Goal: Use online tool/utility: Utilize a website feature to perform a specific function

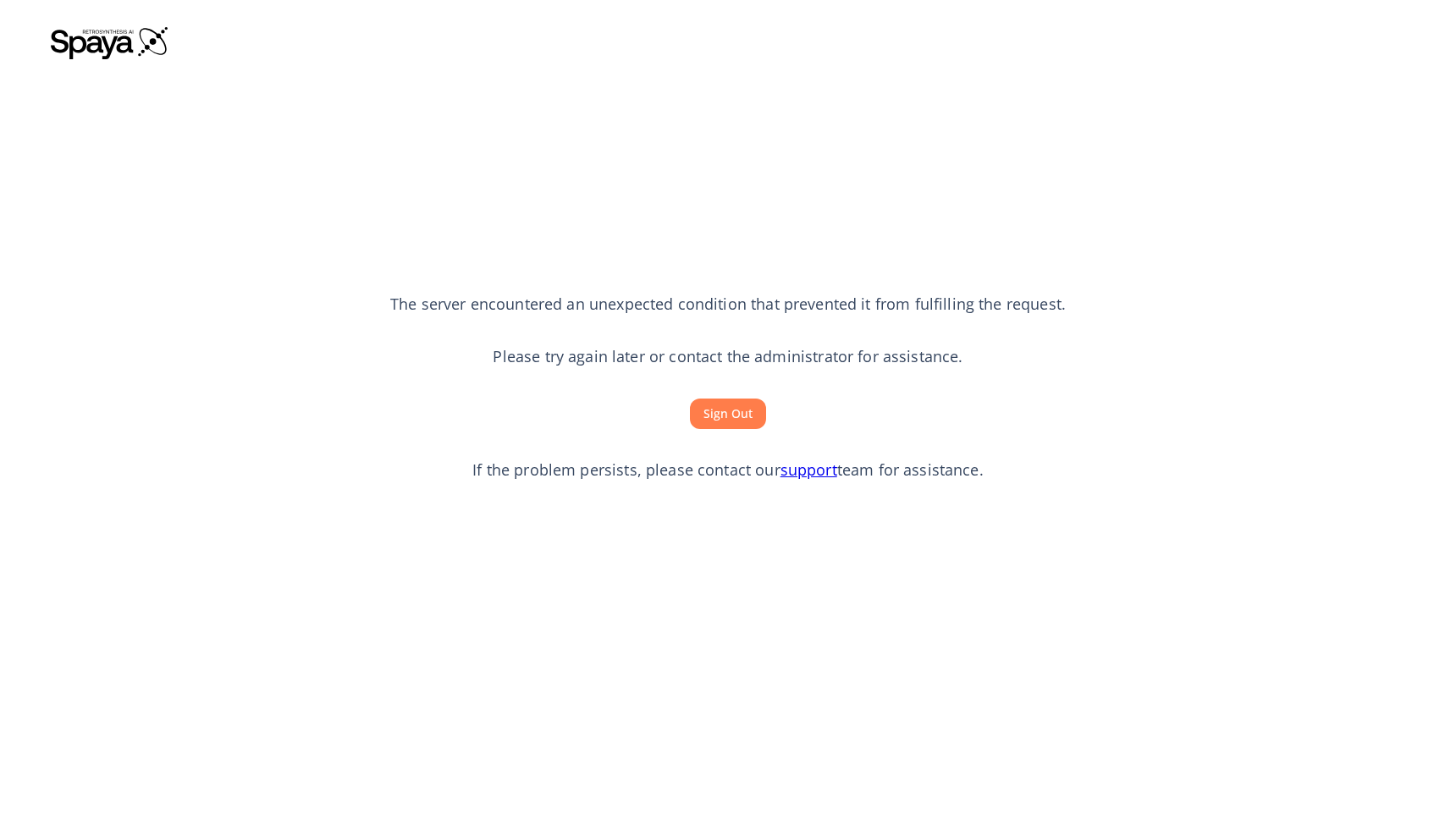
click at [734, 415] on button "Sign Out" at bounding box center [727, 414] width 76 height 31
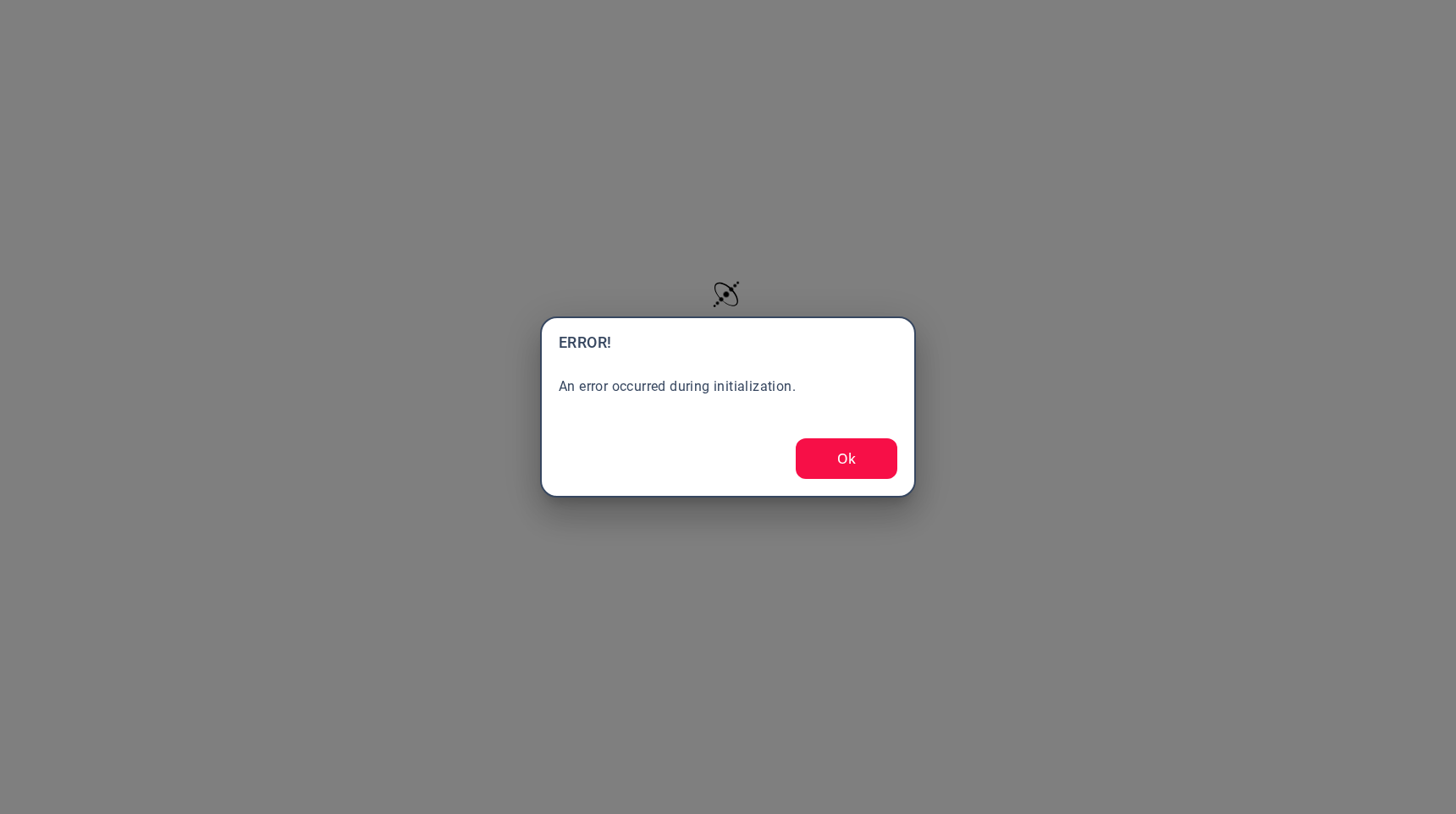
click at [849, 466] on button "Ok" at bounding box center [846, 458] width 101 height 40
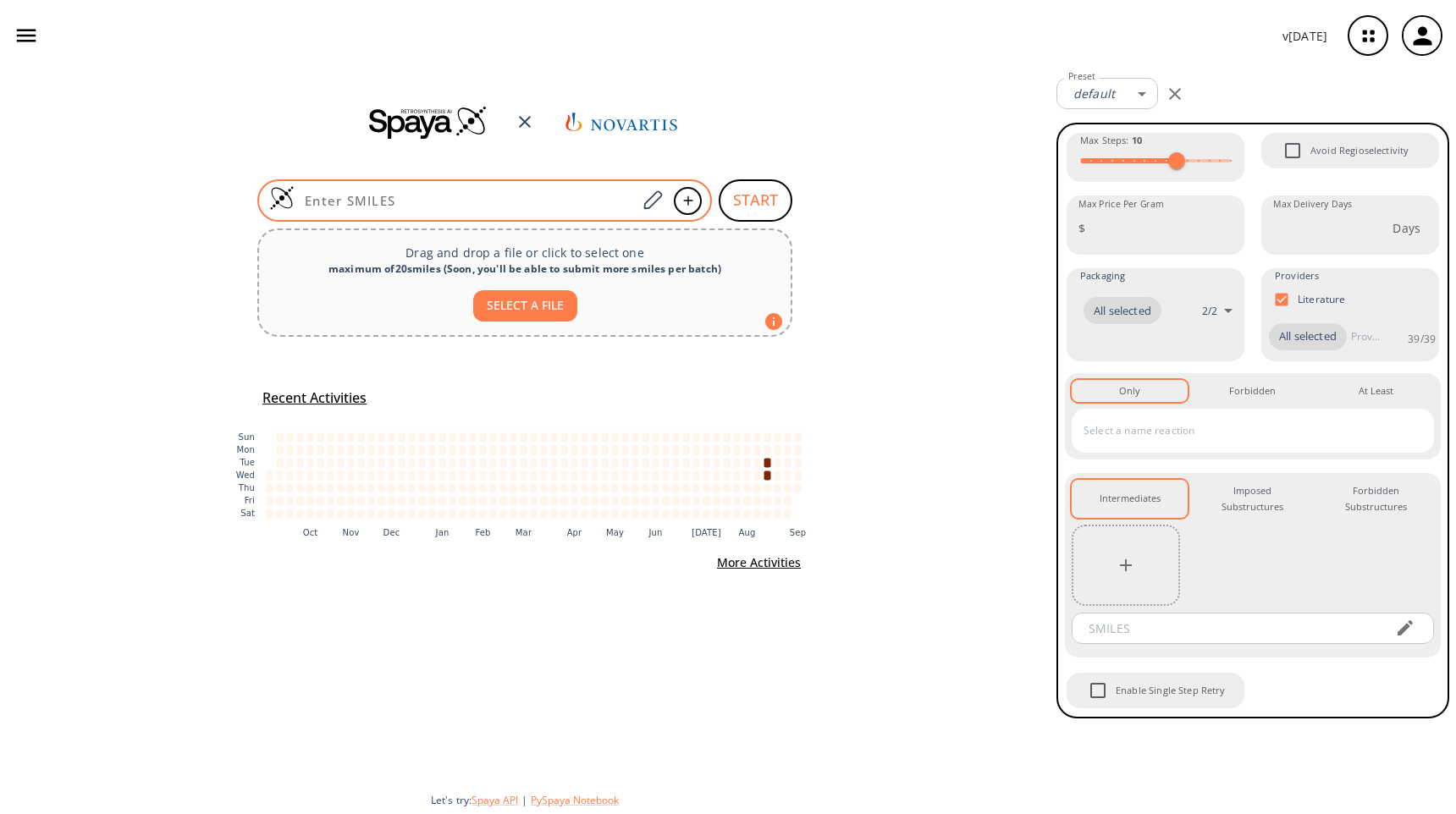
click at [387, 198] on input at bounding box center [465, 200] width 342 height 17
click at [582, 209] on div at bounding box center [484, 200] width 454 height 42
paste input "Cc1cc2c(F)c(NC(=O)c3c(Cl)cnc(N4CCC(CN5CCN(C)CC5)C(F)(F)C4)c3N3CC(C)CC(C)C3)ccn2…"
type input "Cc1cc2c(F)c(NC(=O)c3c(Cl)cnc(N4CCC(CN5CCN(C)CC5)C(F)(F)C4)c3N3CC(C)CC(C)C3)ccn2…"
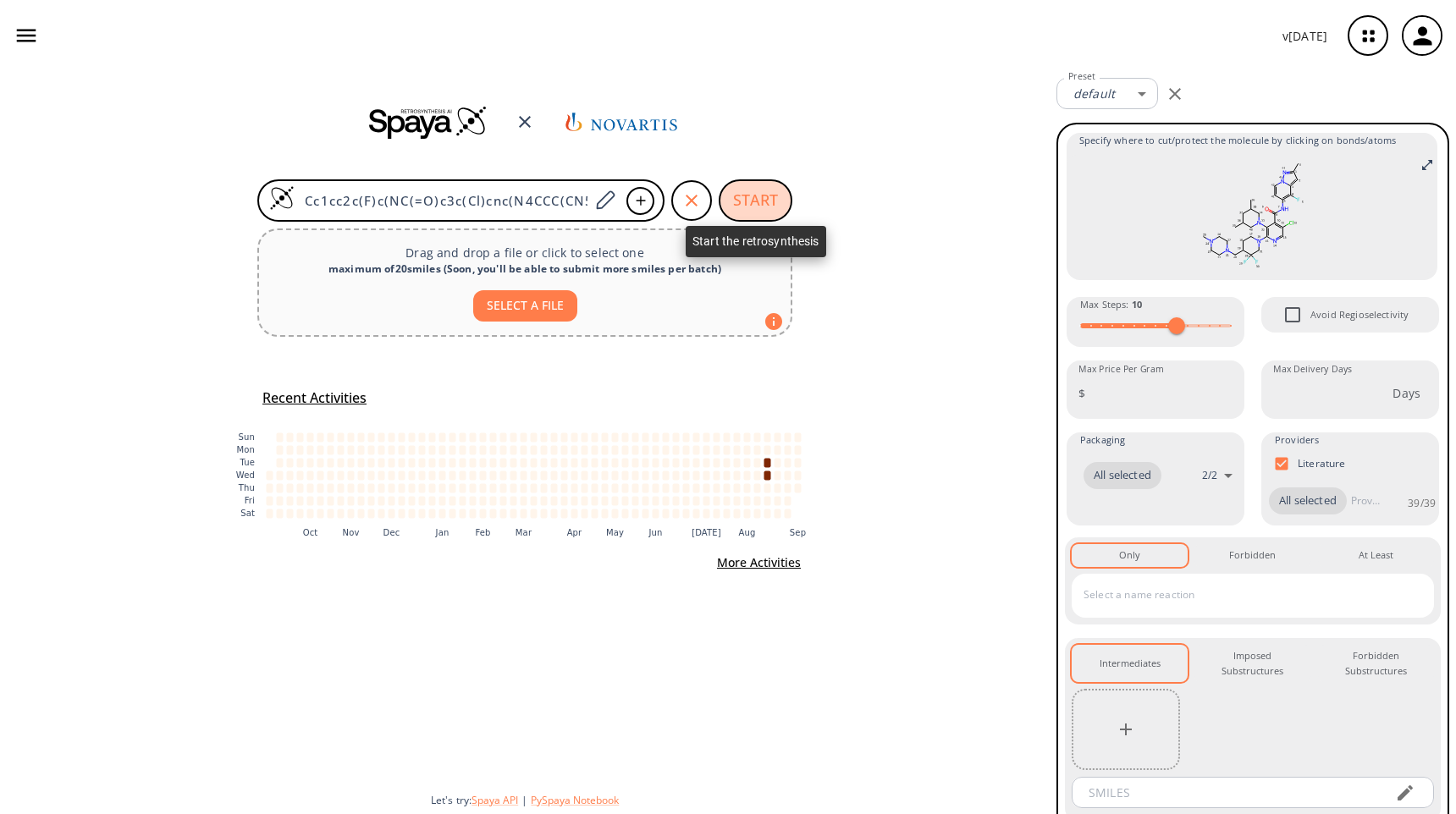
click at [746, 198] on button "START" at bounding box center [756, 200] width 74 height 42
click at [755, 196] on button "START" at bounding box center [756, 200] width 74 height 42
click at [752, 197] on button "START" at bounding box center [756, 200] width 74 height 42
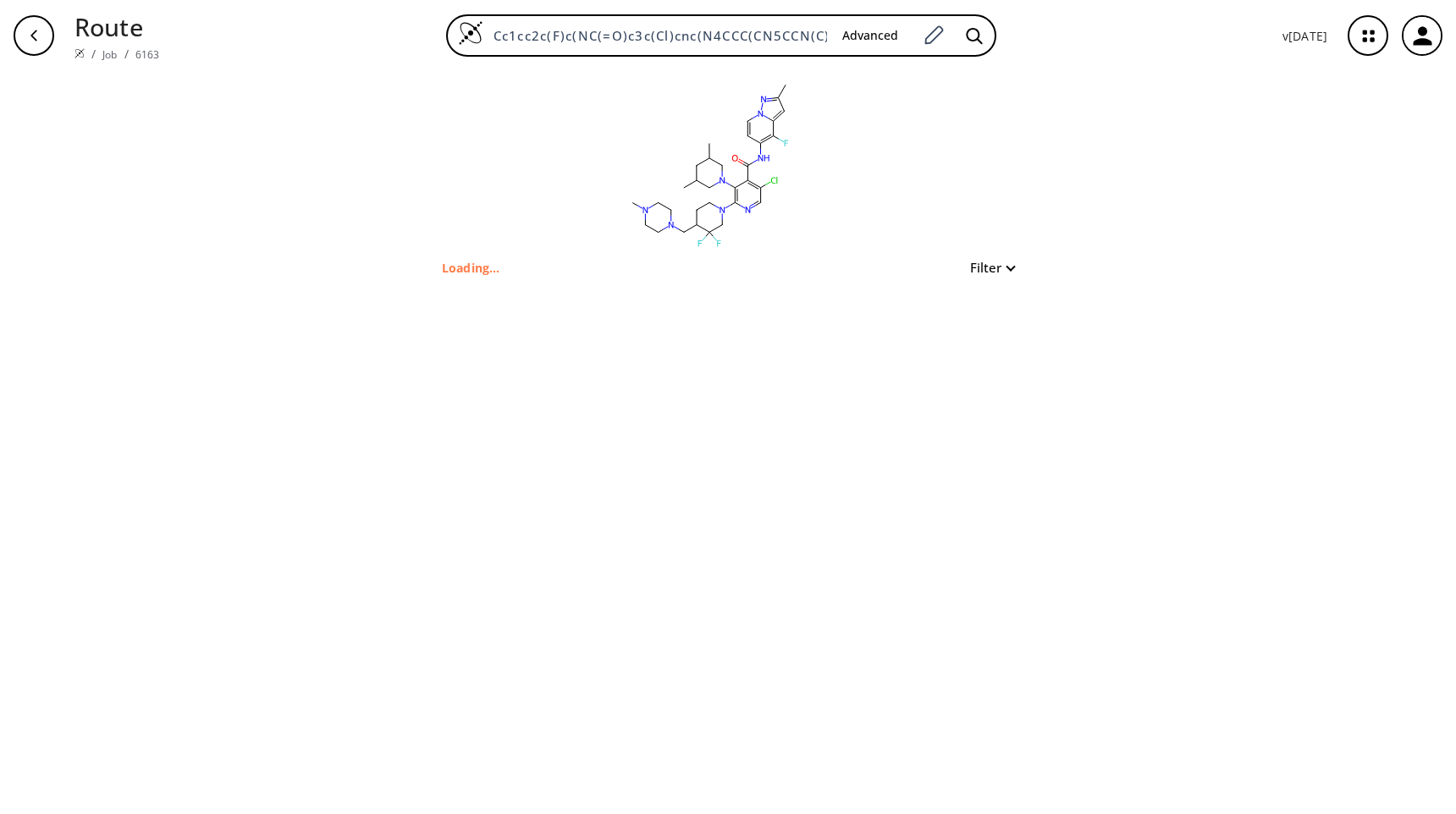
click at [1007, 268] on button "Filter" at bounding box center [986, 267] width 54 height 13
click at [960, 231] on div at bounding box center [728, 407] width 1456 height 814
click at [489, 273] on p "Loading..." at bounding box center [472, 267] width 59 height 17
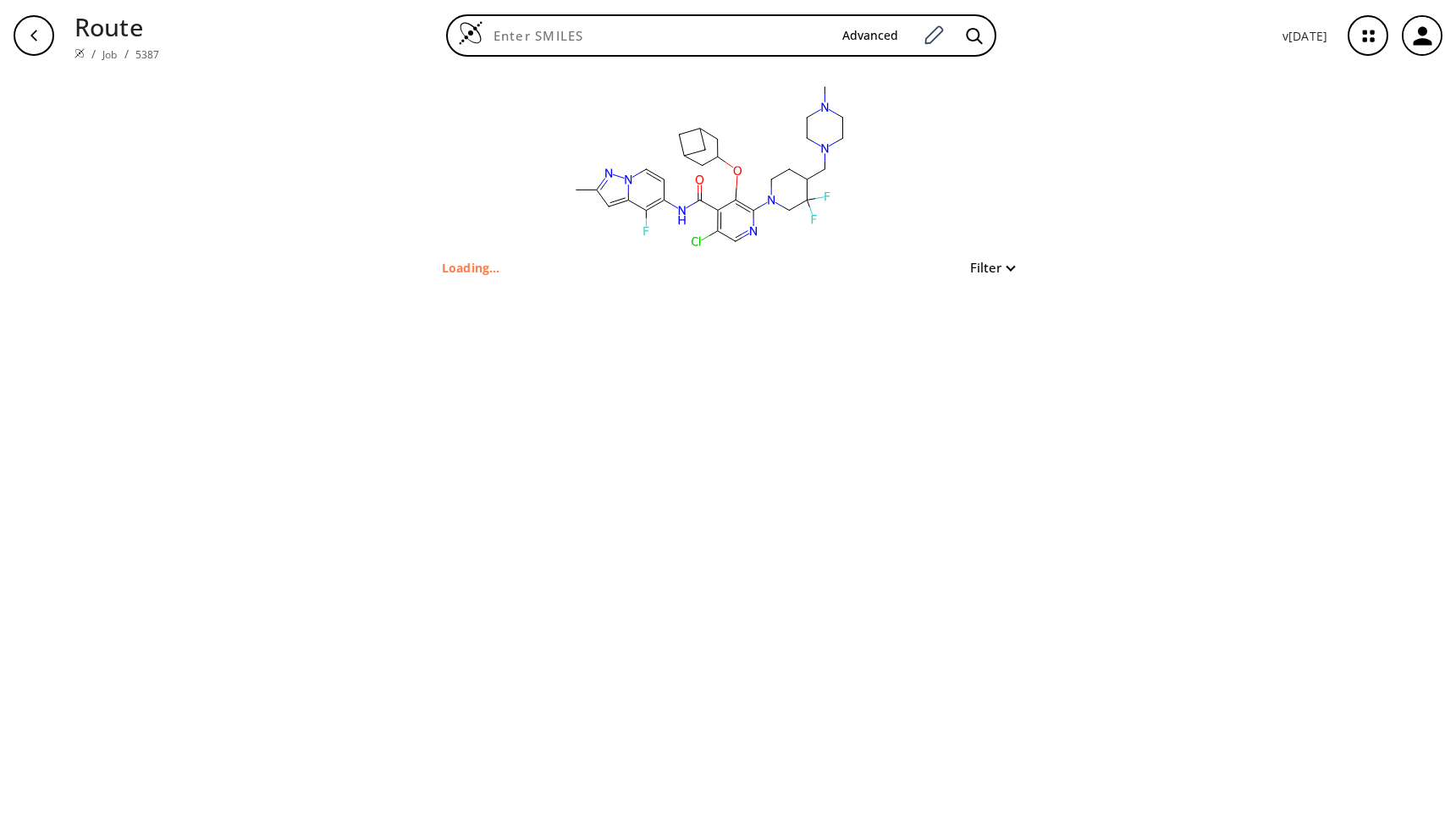
type input "Cc1cc2c(F)c(NC(=O)c3c(Cl)cnc(N4CCC(CN5CCN(C)CC5)C(F)(F)C4)c3OC3CC4CC(C4)C3)ccn2…"
click at [1008, 268] on button "Filter" at bounding box center [986, 267] width 54 height 13
click at [1014, 223] on div at bounding box center [728, 407] width 1456 height 814
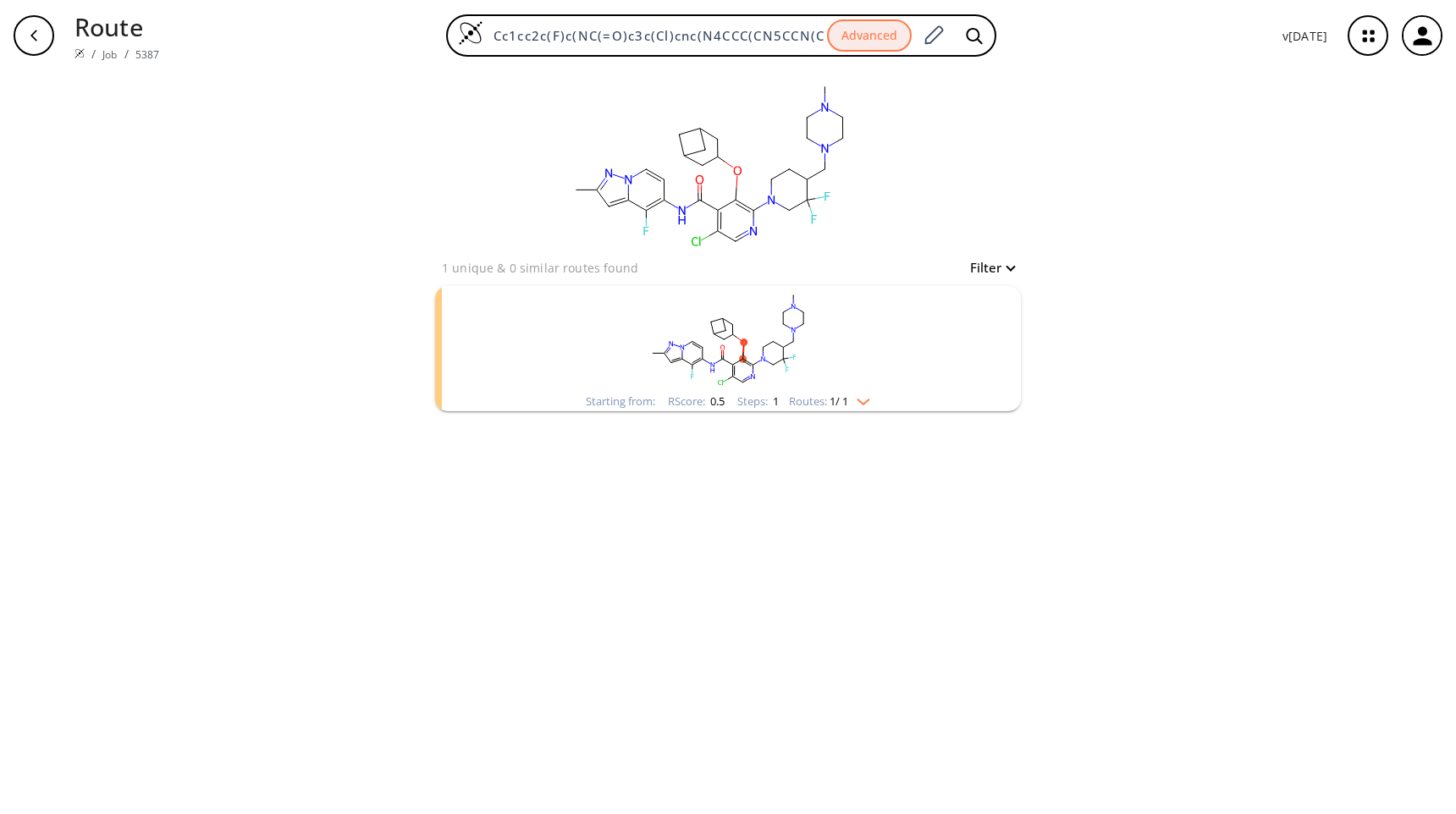
click at [864, 401] on img "clusters" at bounding box center [859, 398] width 22 height 14
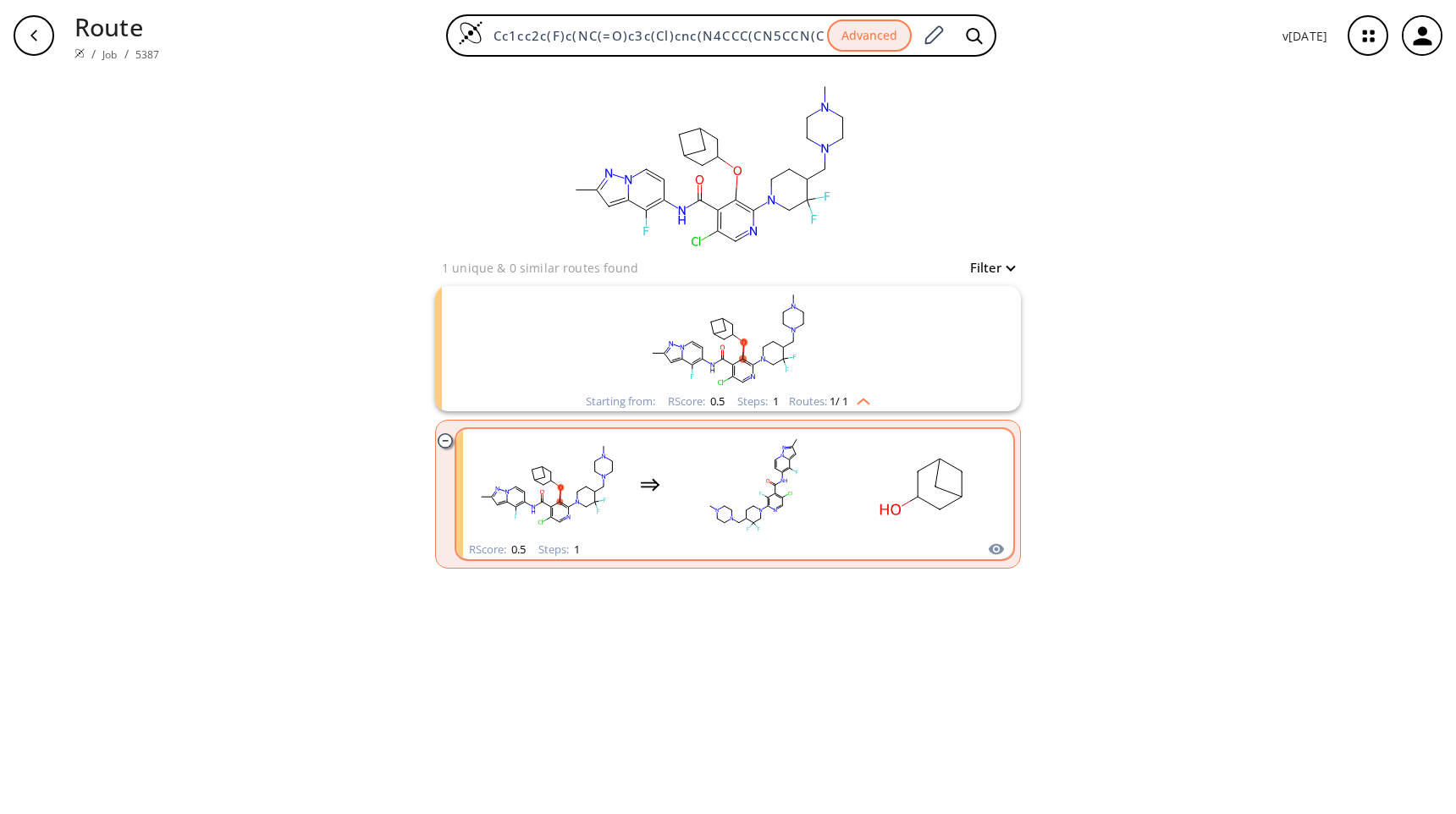
click at [870, 468] on rect "clusters" at bounding box center [923, 484] width 153 height 106
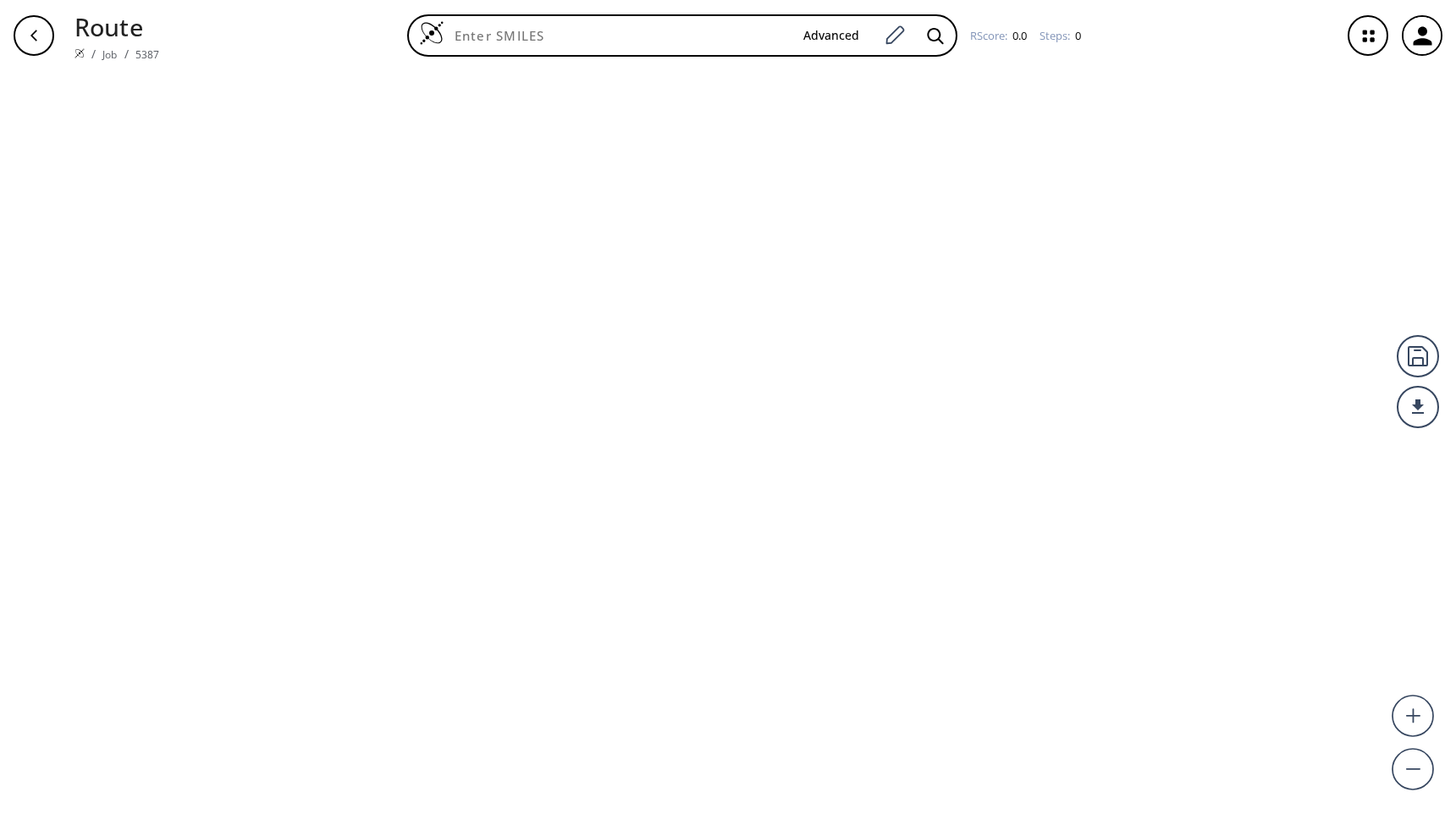
type input "Cc1cc2c(F)c(NC(=O)c3c(Cl)cnc(N4CCC(CN5CCN(C)CC5)C(F)(F)C4)c3OC3CC4CC(C4)C3)ccn2…"
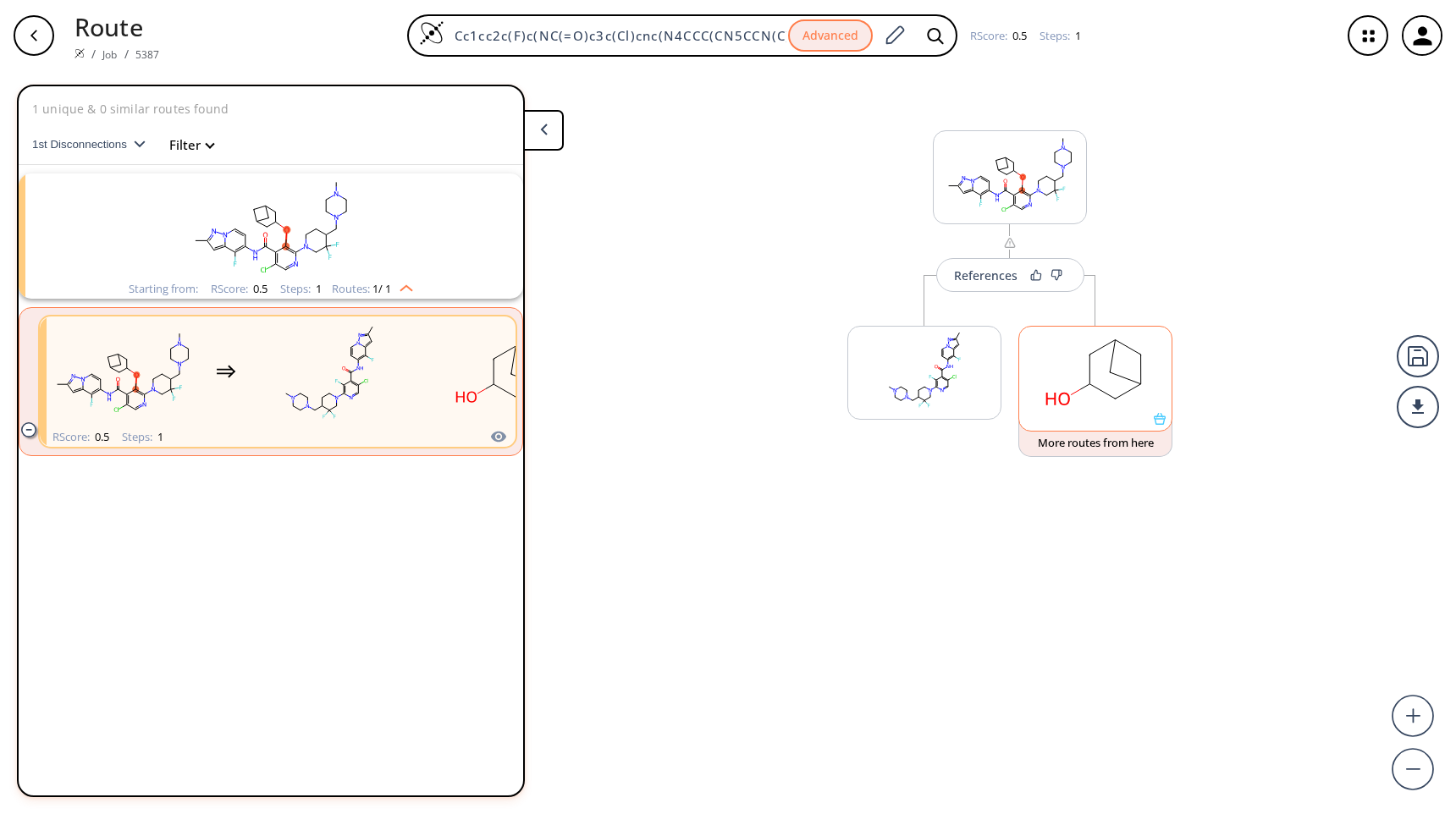
click at [1162, 424] on icon at bounding box center [1159, 418] width 12 height 12
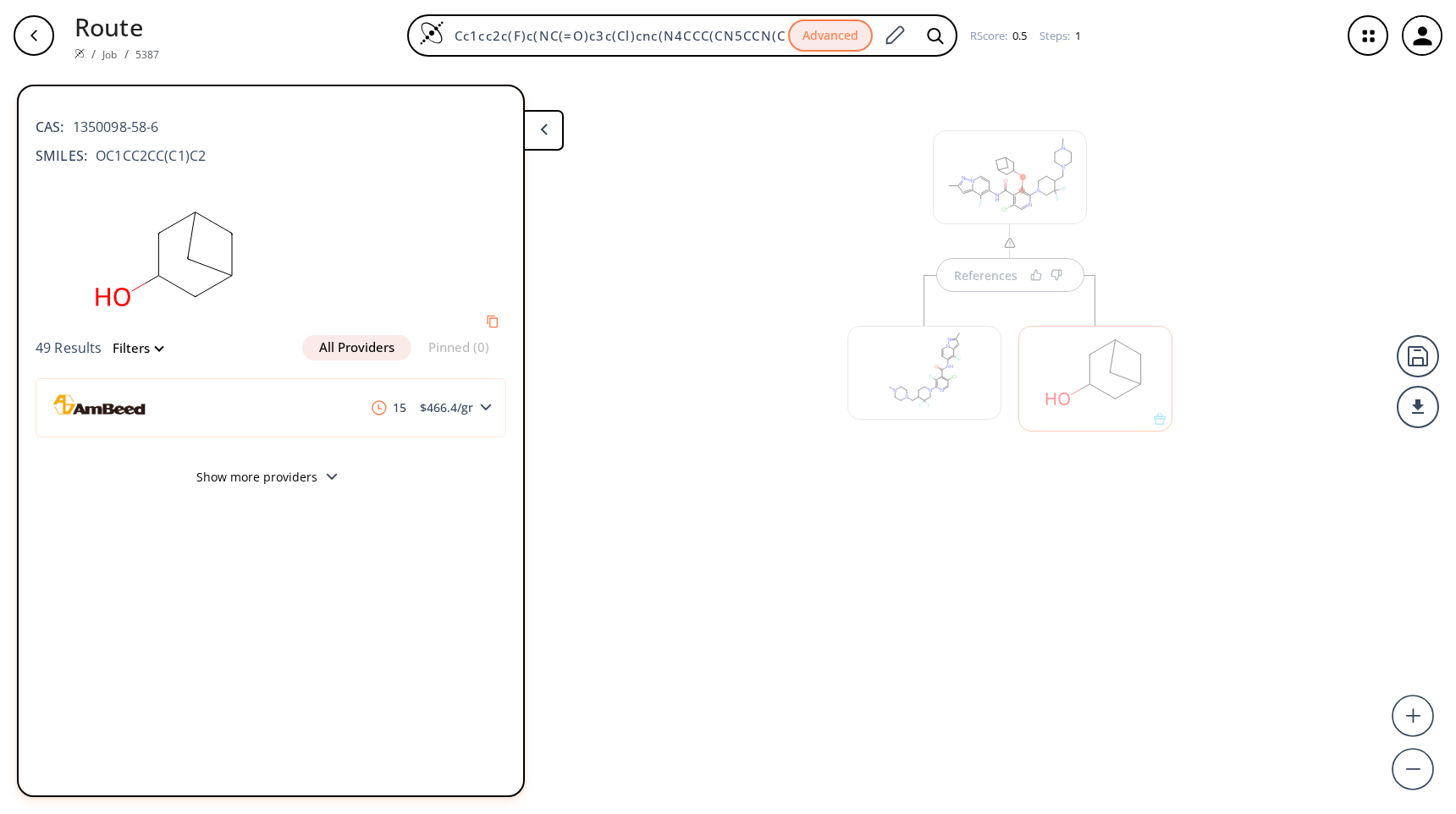
click at [630, 290] on div "References" at bounding box center [728, 435] width 1456 height 729
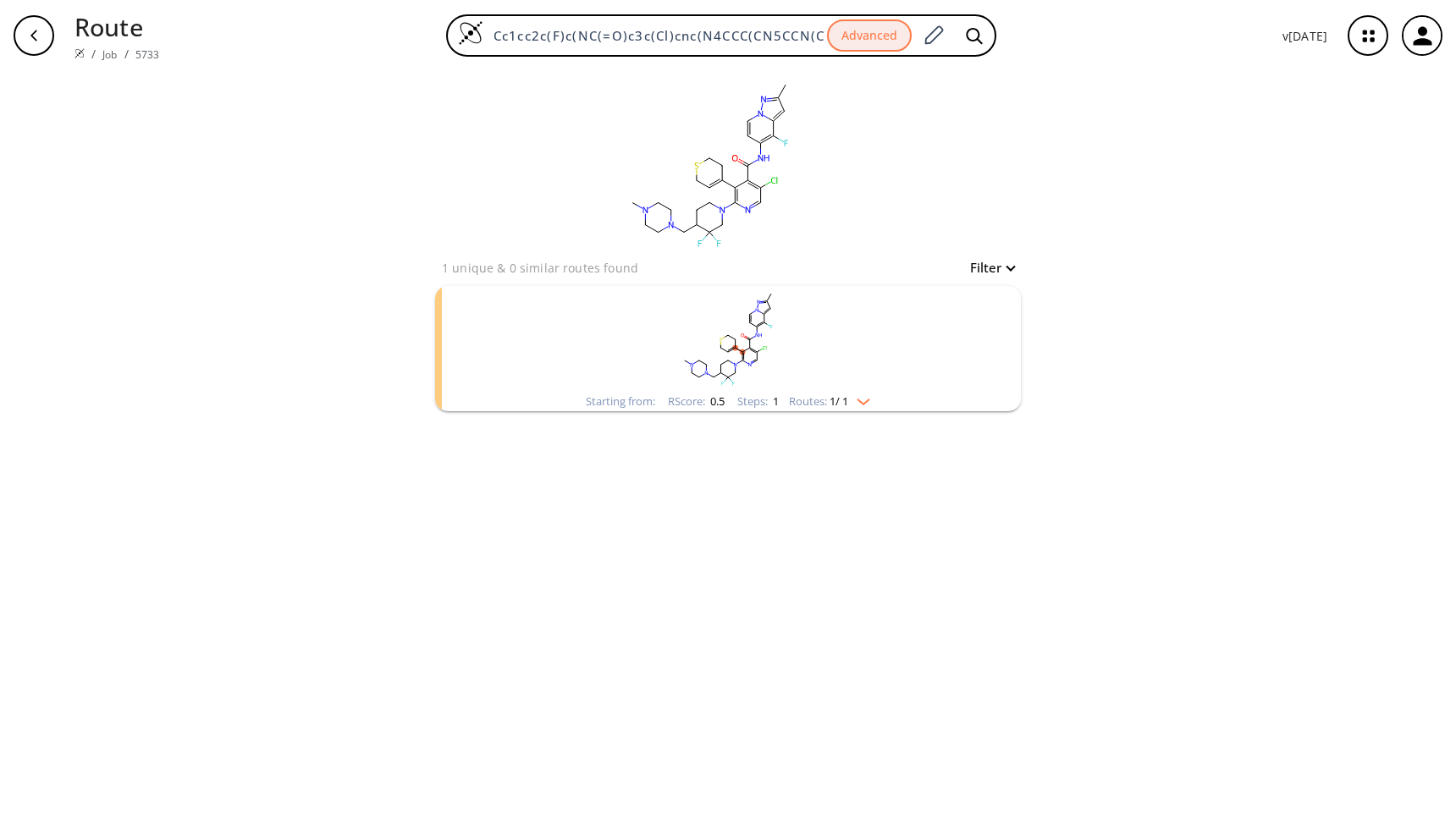
click at [831, 359] on rect "clusters" at bounding box center [727, 338] width 440 height 106
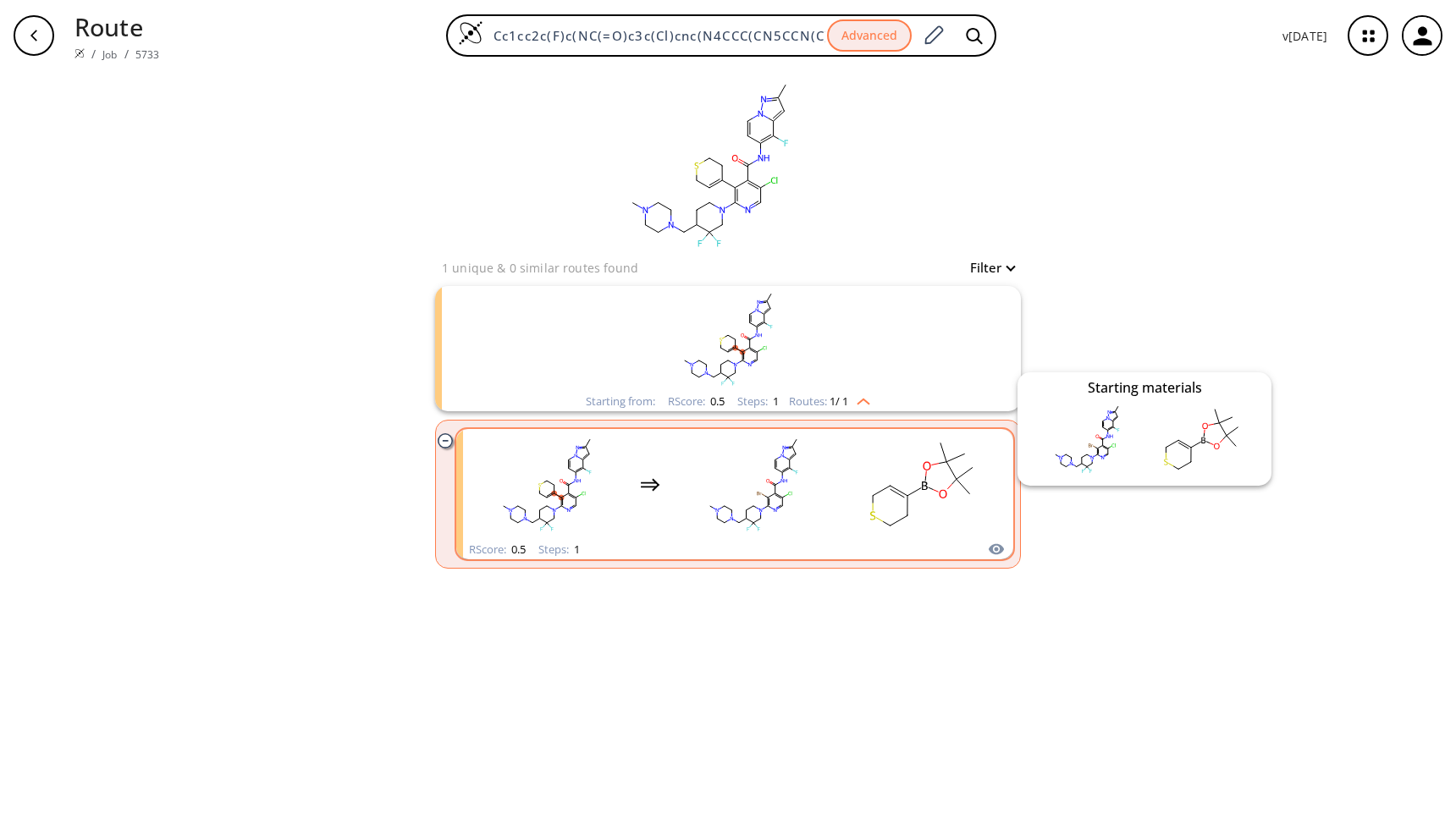
click at [994, 549] on icon "clusters" at bounding box center [995, 548] width 17 height 20
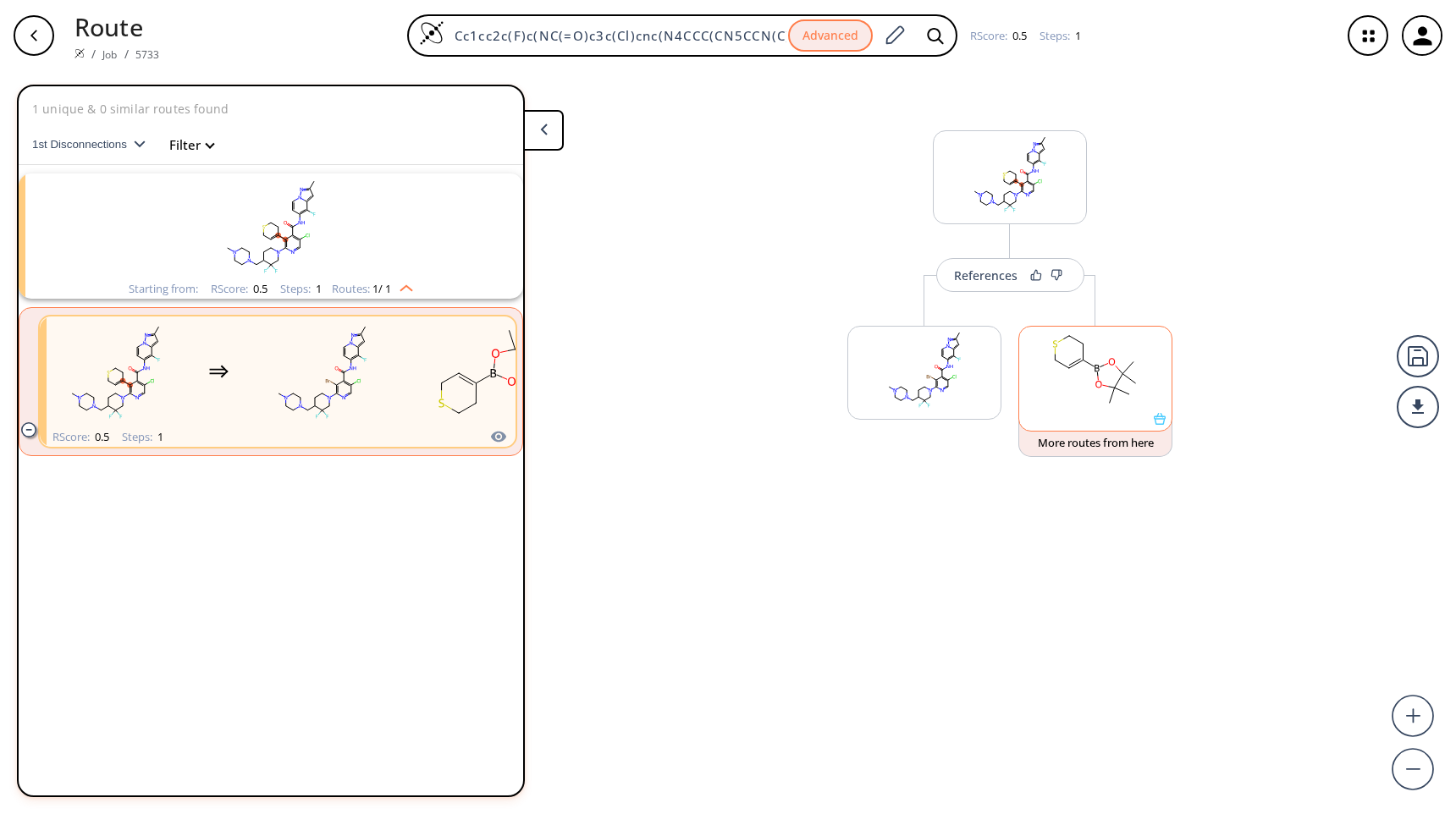
click at [1160, 427] on div at bounding box center [1096, 378] width 154 height 106
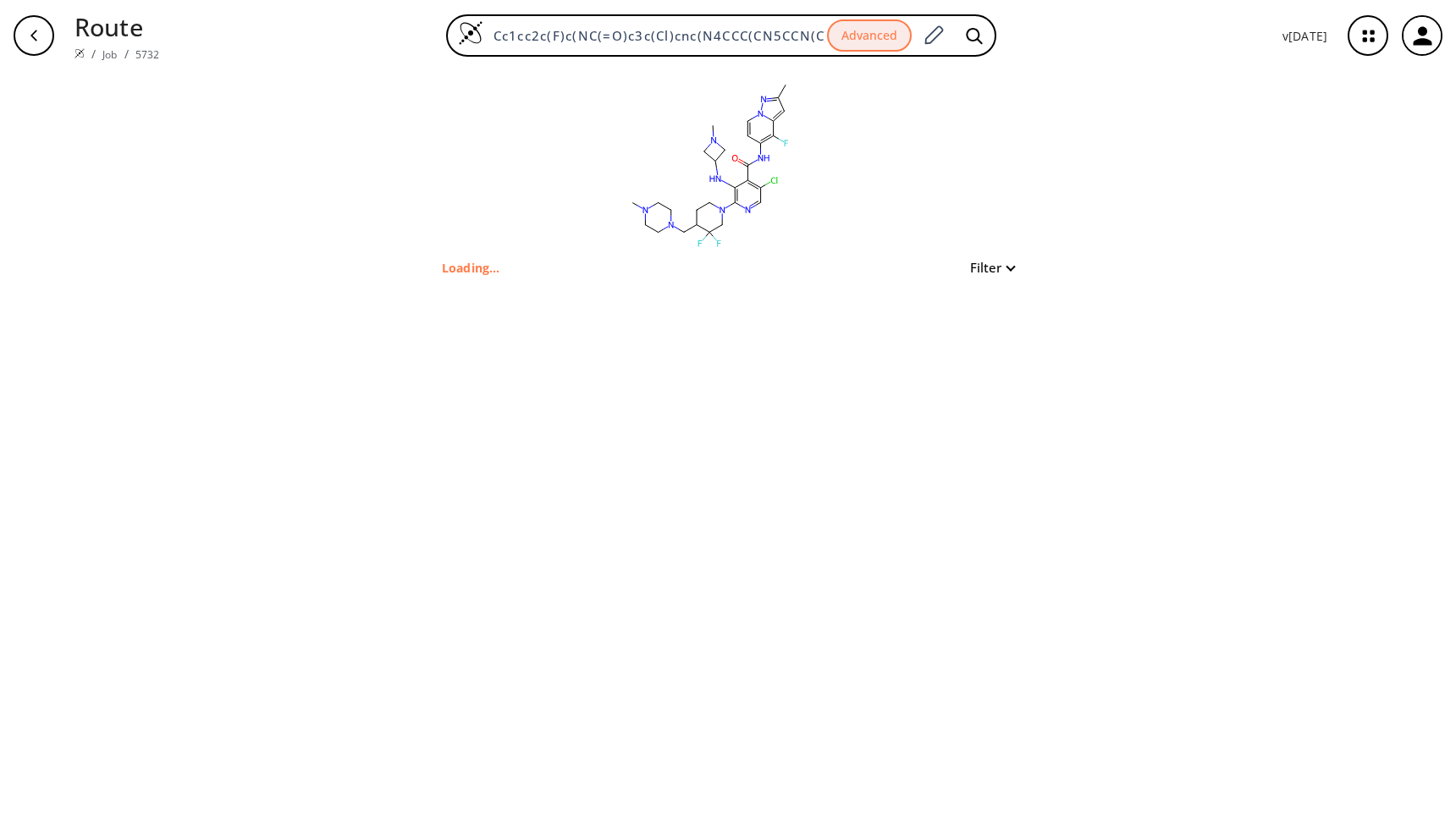
click at [461, 272] on p "Loading..." at bounding box center [472, 267] width 59 height 17
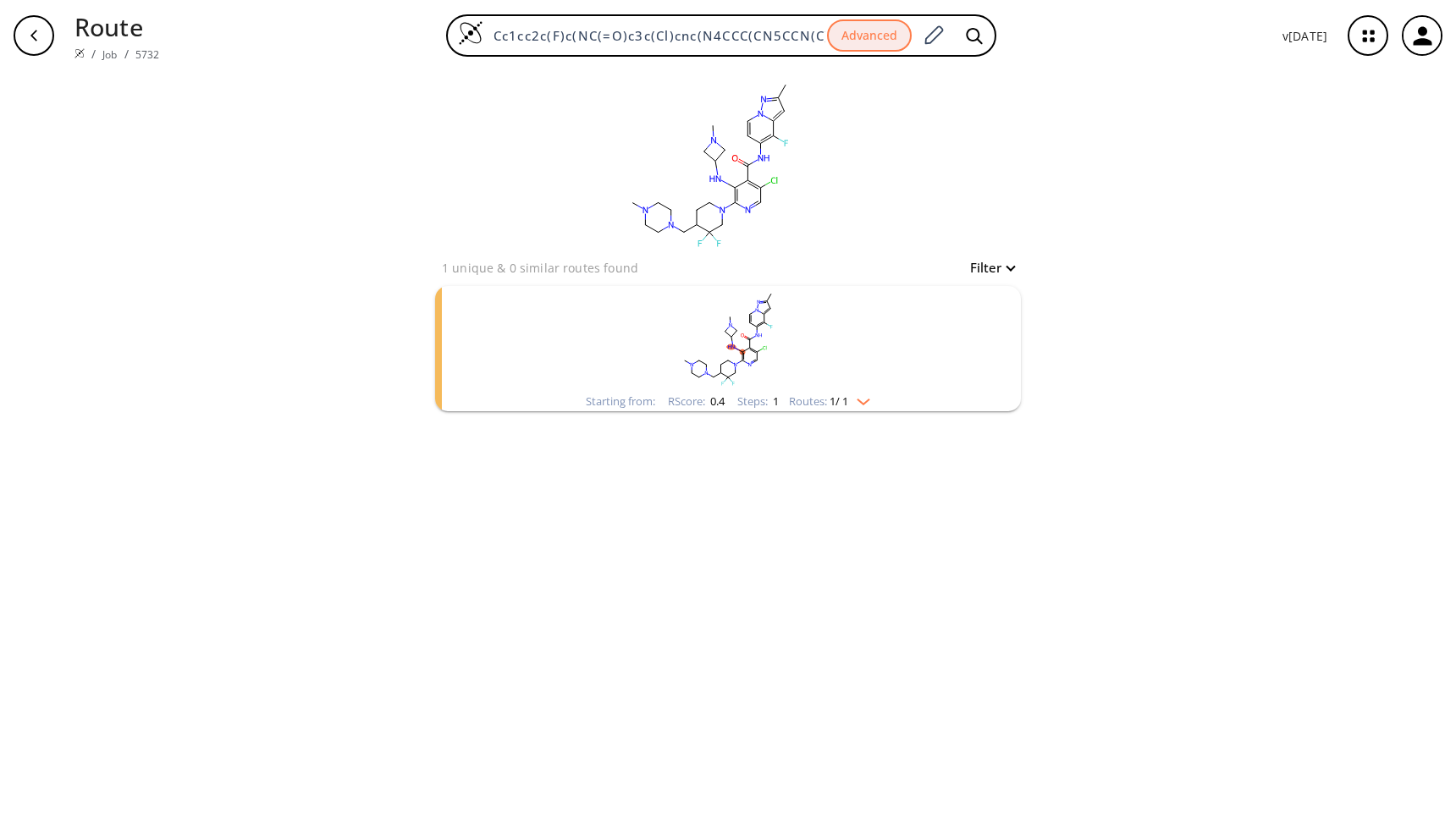
click at [865, 403] on img "clusters" at bounding box center [859, 398] width 22 height 14
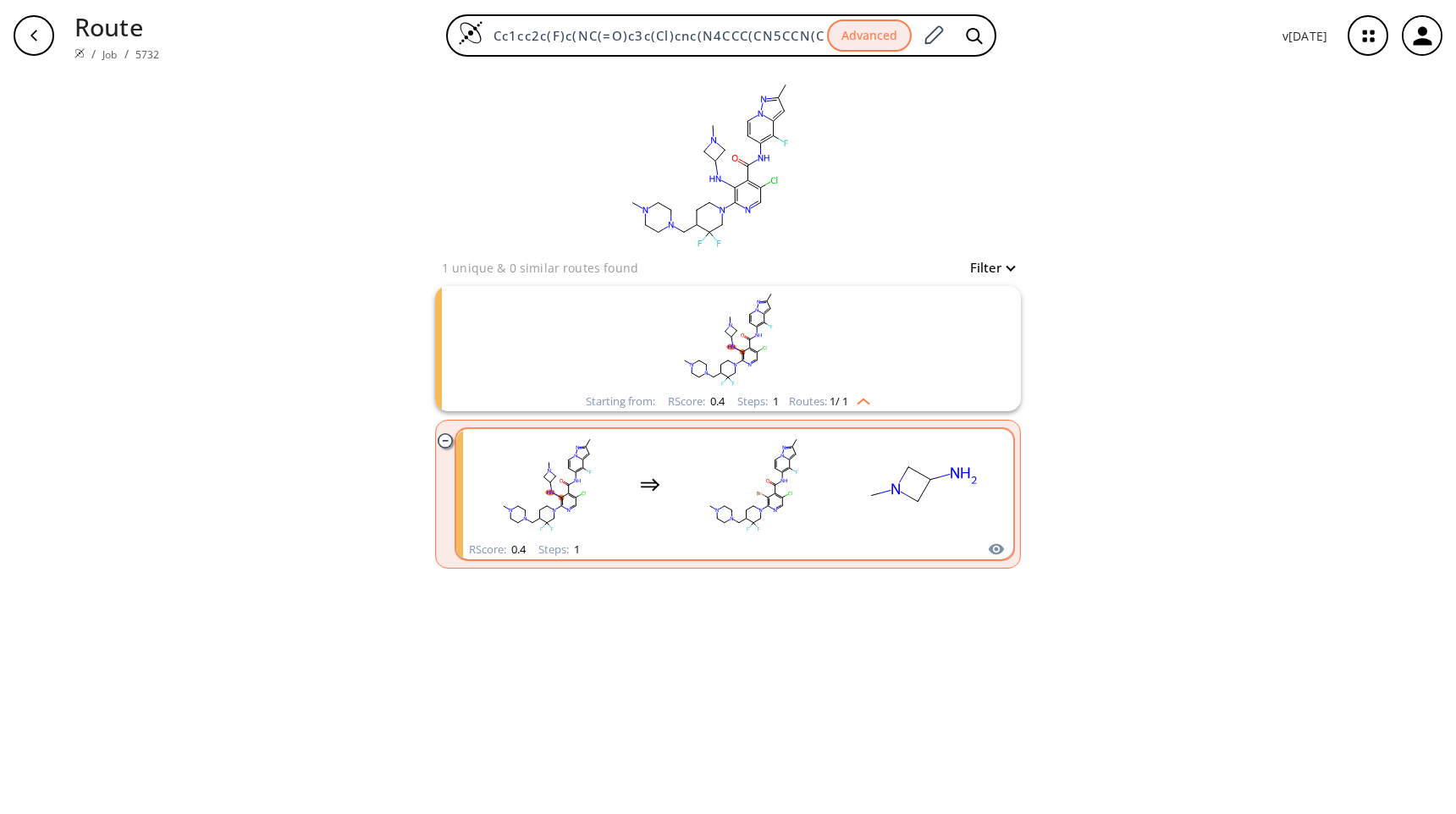
click at [978, 537] on rect "clusters" at bounding box center [923, 484] width 153 height 106
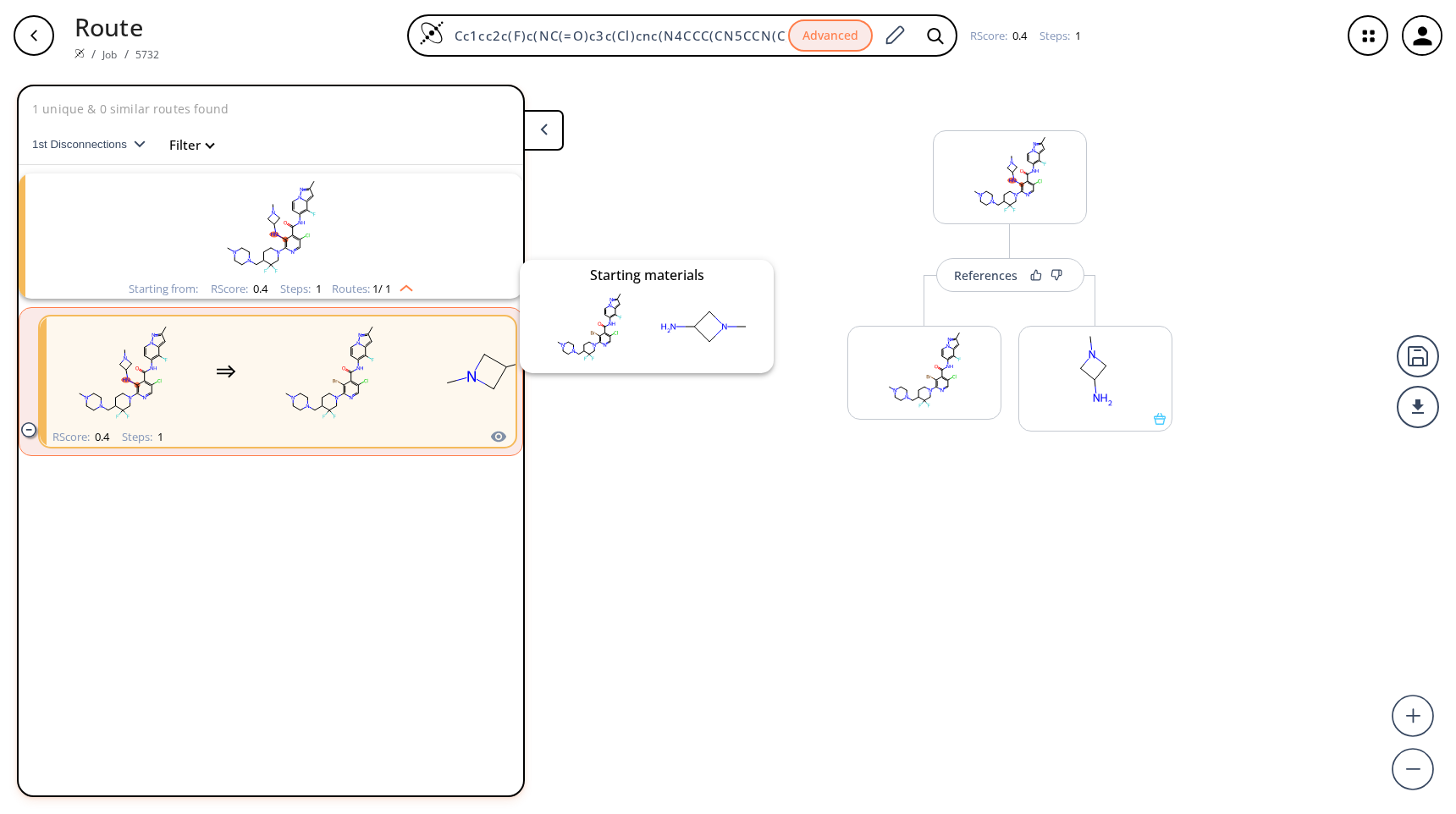
click at [496, 436] on icon "clusters" at bounding box center [498, 436] width 16 height 11
click at [1159, 421] on icon at bounding box center [1159, 418] width 12 height 12
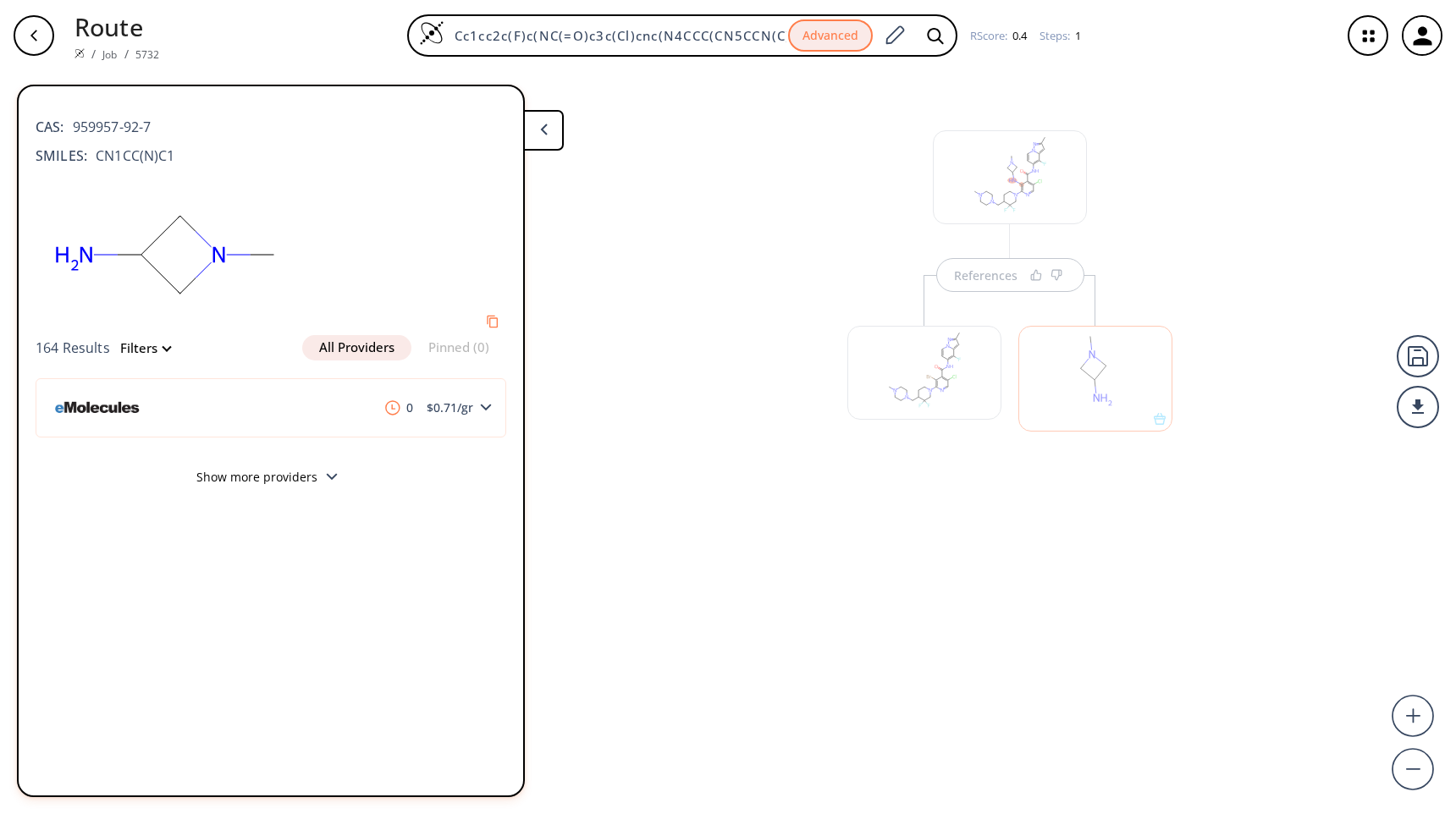
click at [320, 477] on button "Show more providers" at bounding box center [271, 479] width 471 height 40
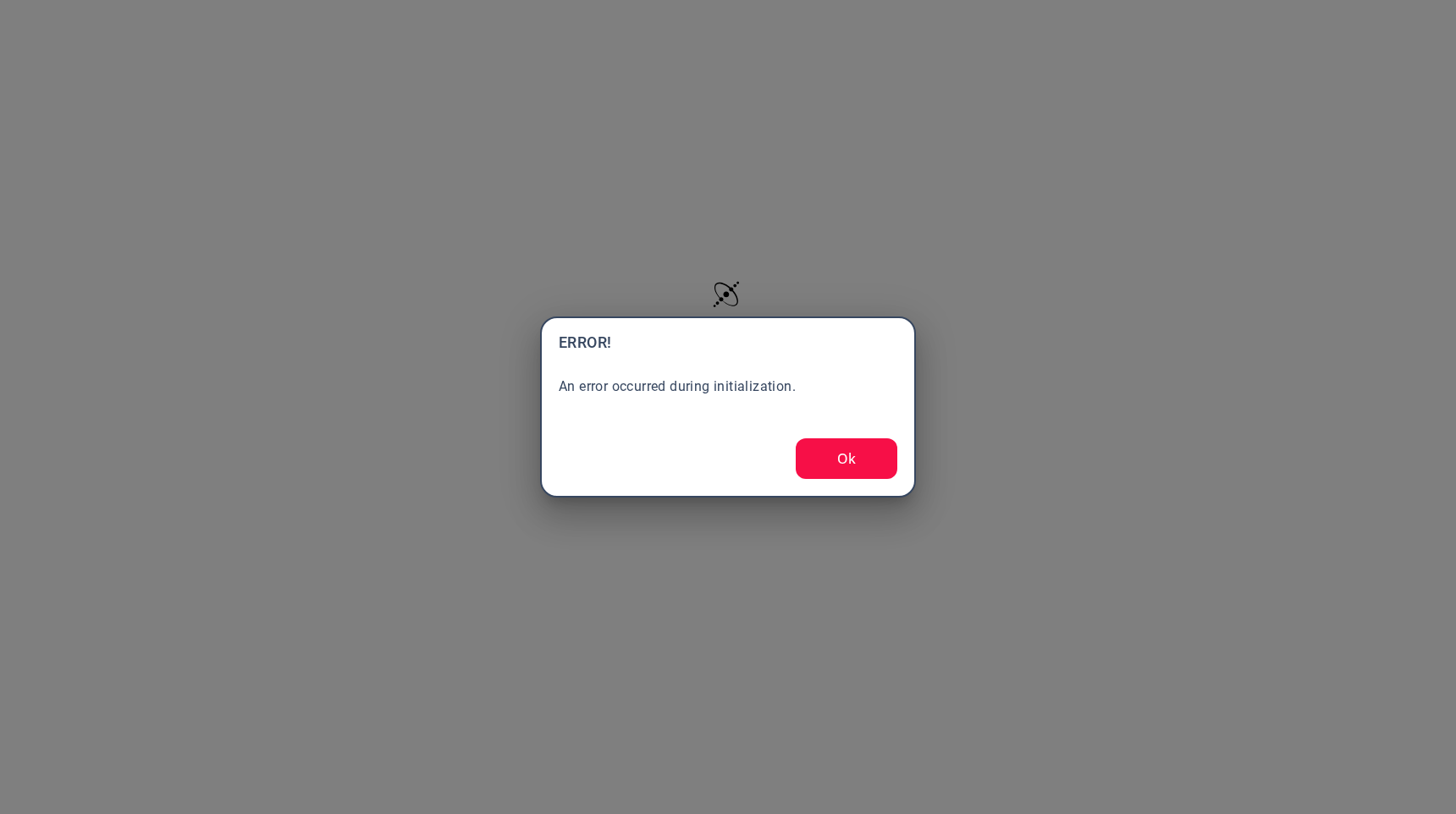
click at [838, 486] on div "ERROR! An error occurred during initialization. Ok" at bounding box center [727, 406] width 376 height 181
click at [864, 458] on button "Ok" at bounding box center [846, 458] width 101 height 40
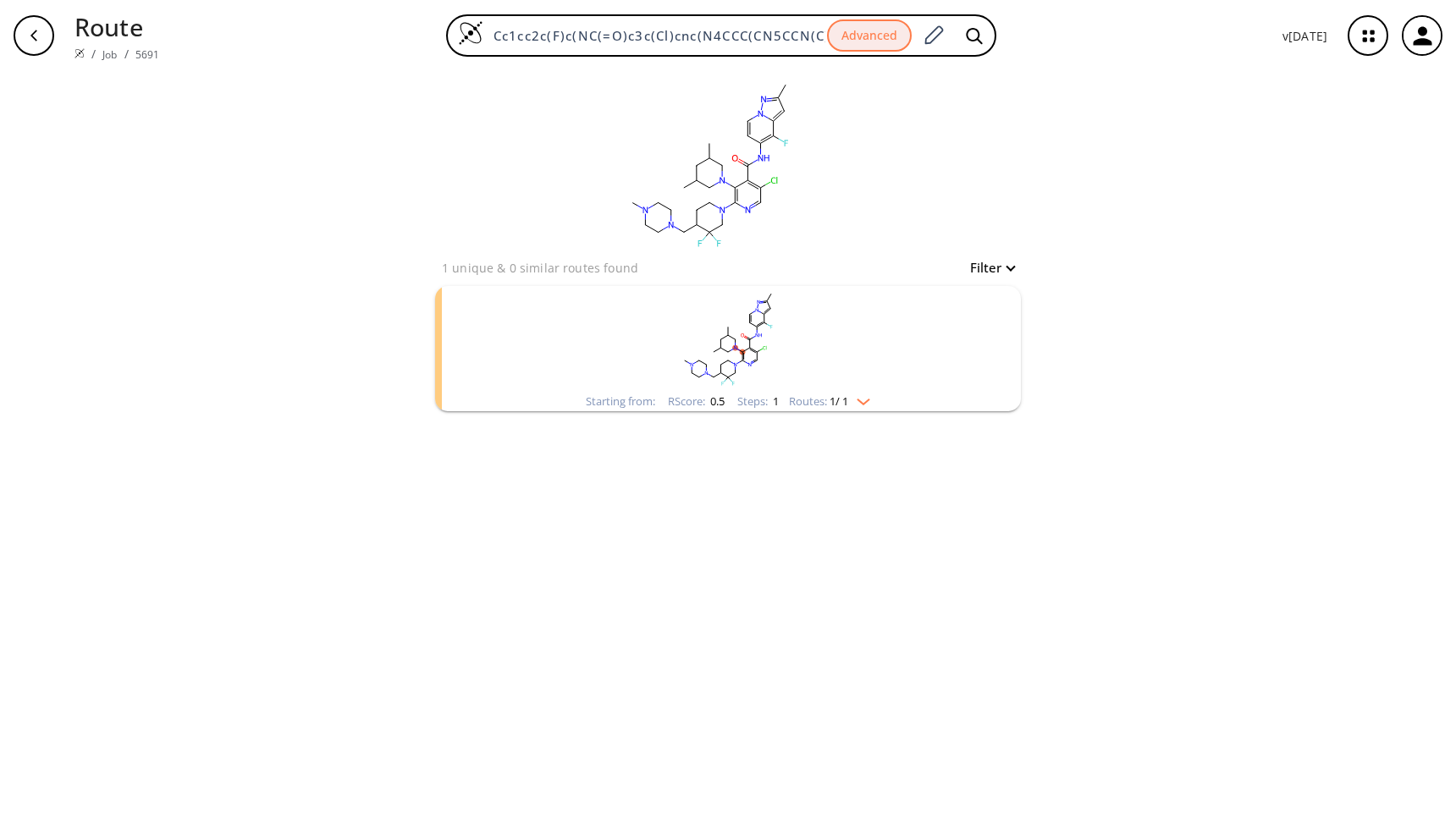
click at [860, 399] on img "clusters" at bounding box center [859, 398] width 22 height 14
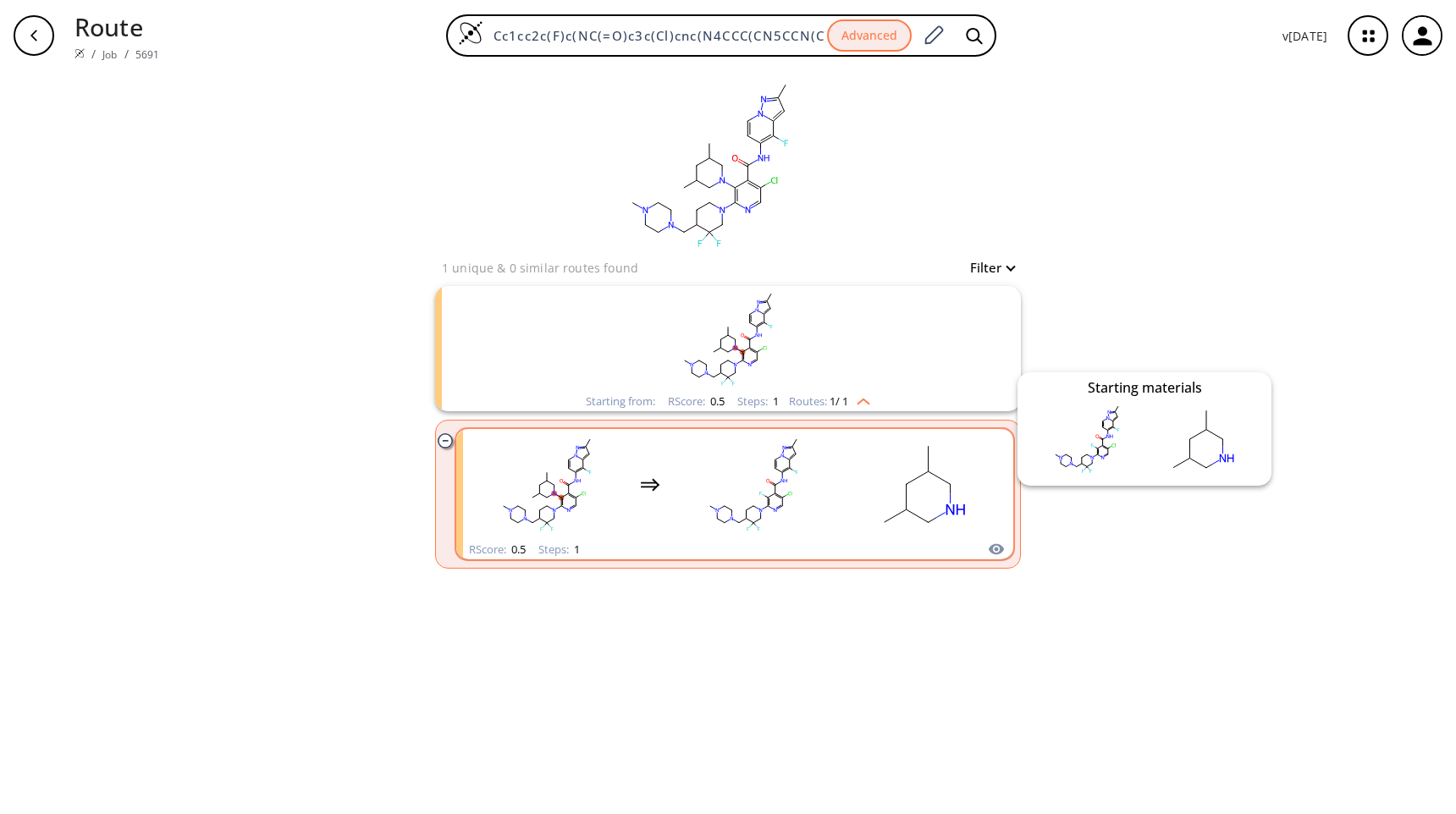
click at [987, 548] on icon "clusters" at bounding box center [995, 548] width 17 height 20
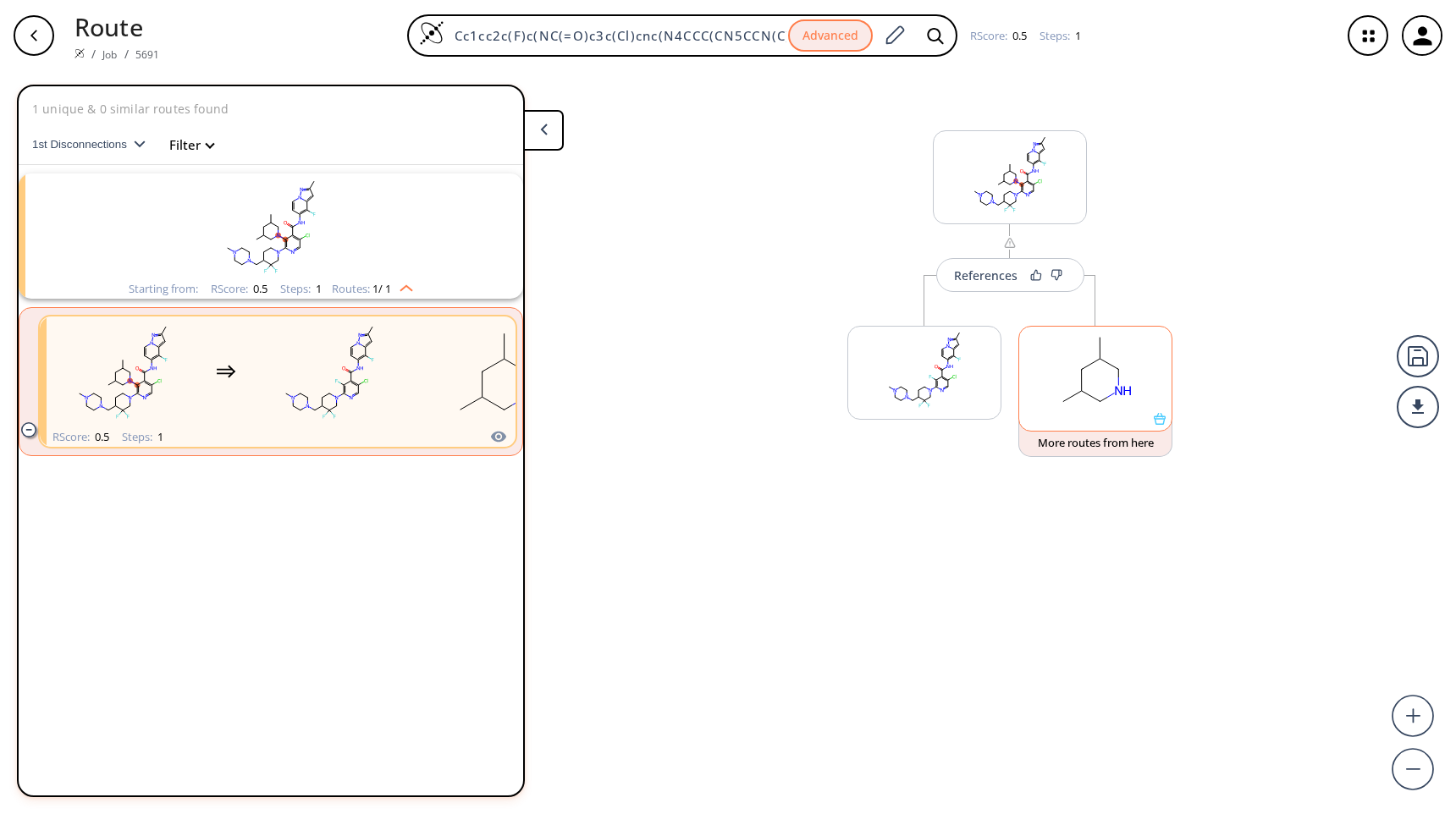
click at [1160, 425] on div at bounding box center [1096, 378] width 154 height 106
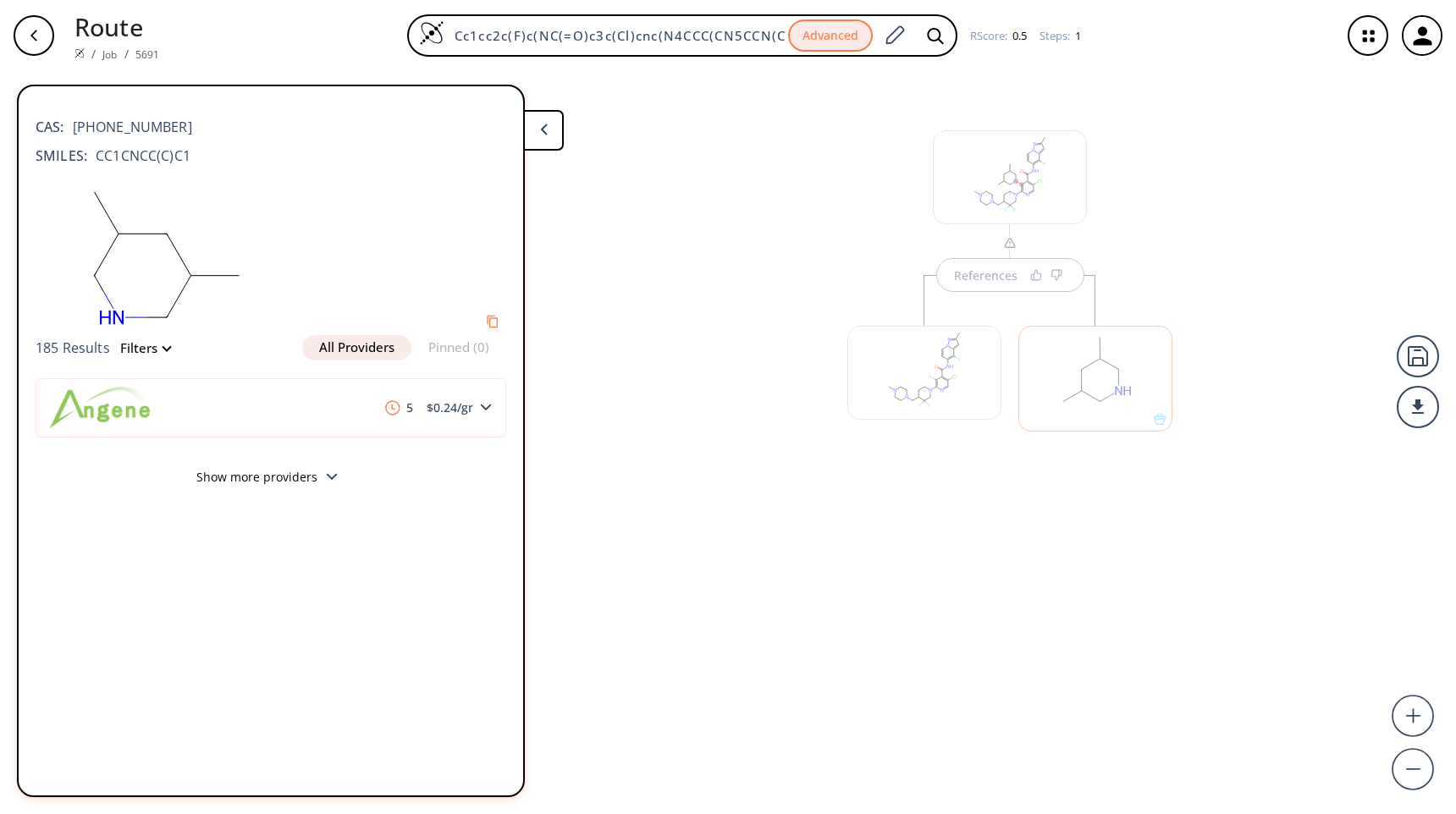
click at [325, 469] on button "Show more providers" at bounding box center [271, 479] width 471 height 40
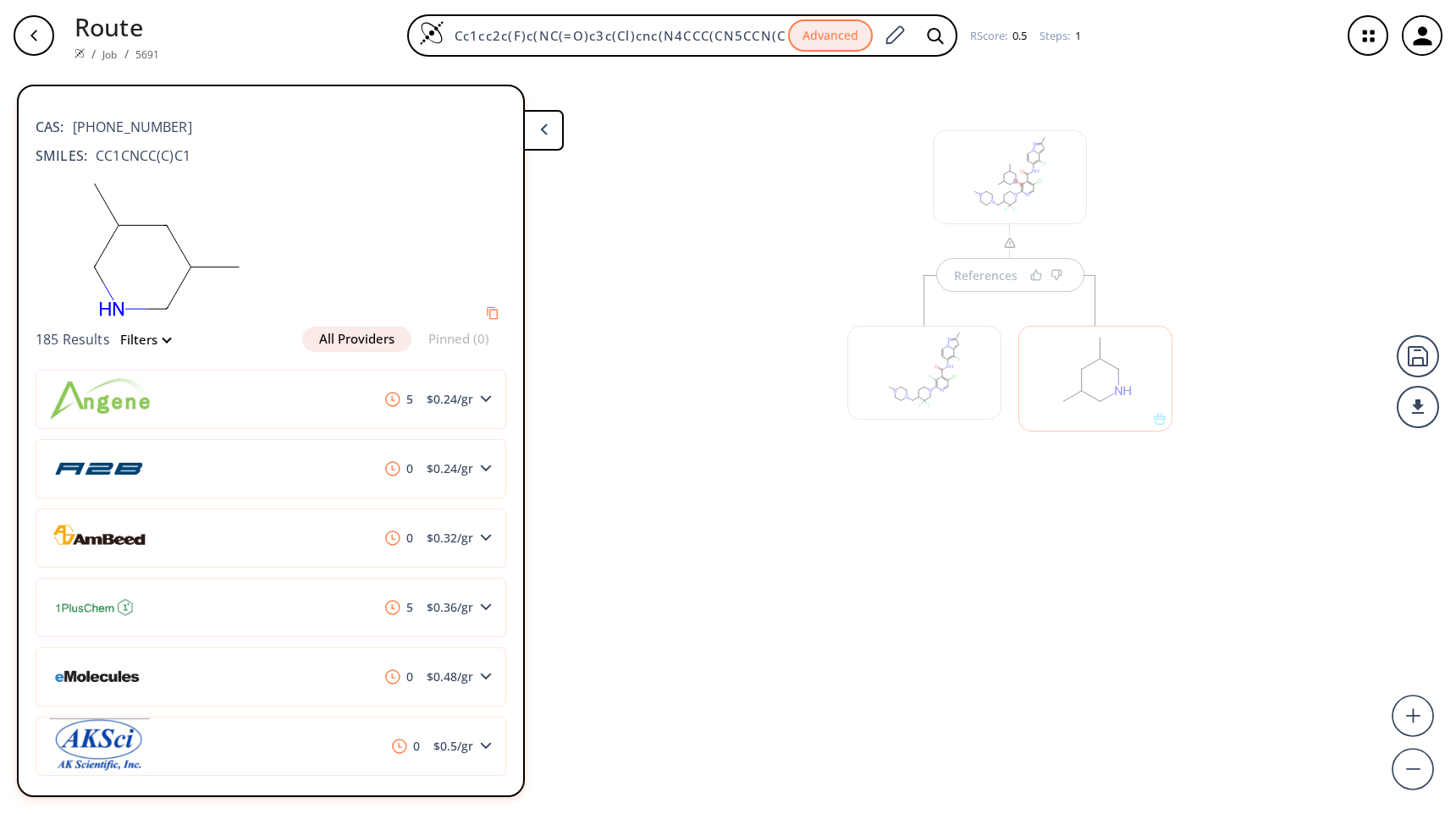
click at [559, 122] on button at bounding box center [543, 130] width 40 height 40
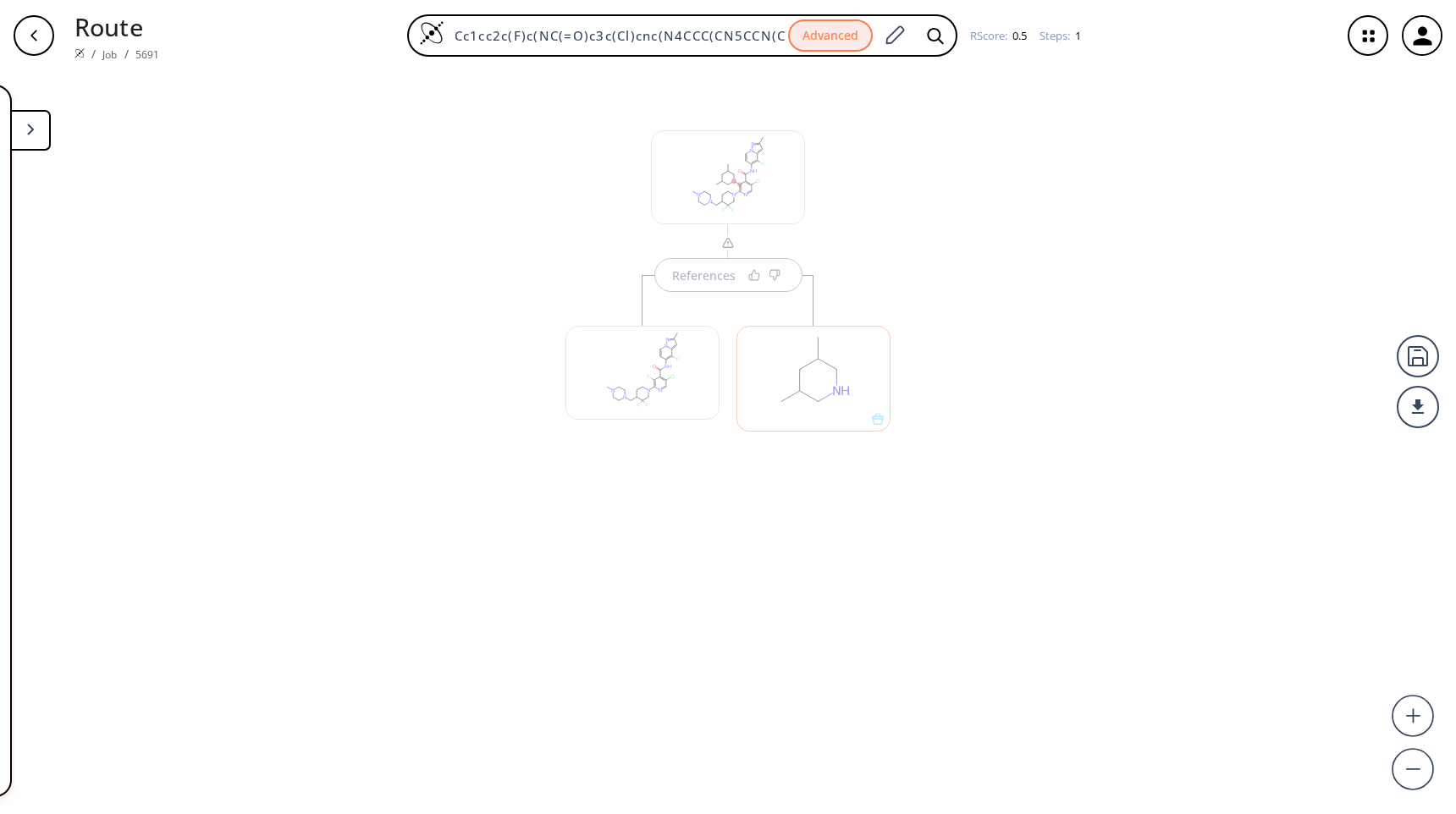
click at [900, 226] on div "References" at bounding box center [728, 289] width 358 height 420
click at [716, 270] on div "References" at bounding box center [703, 276] width 63 height 11
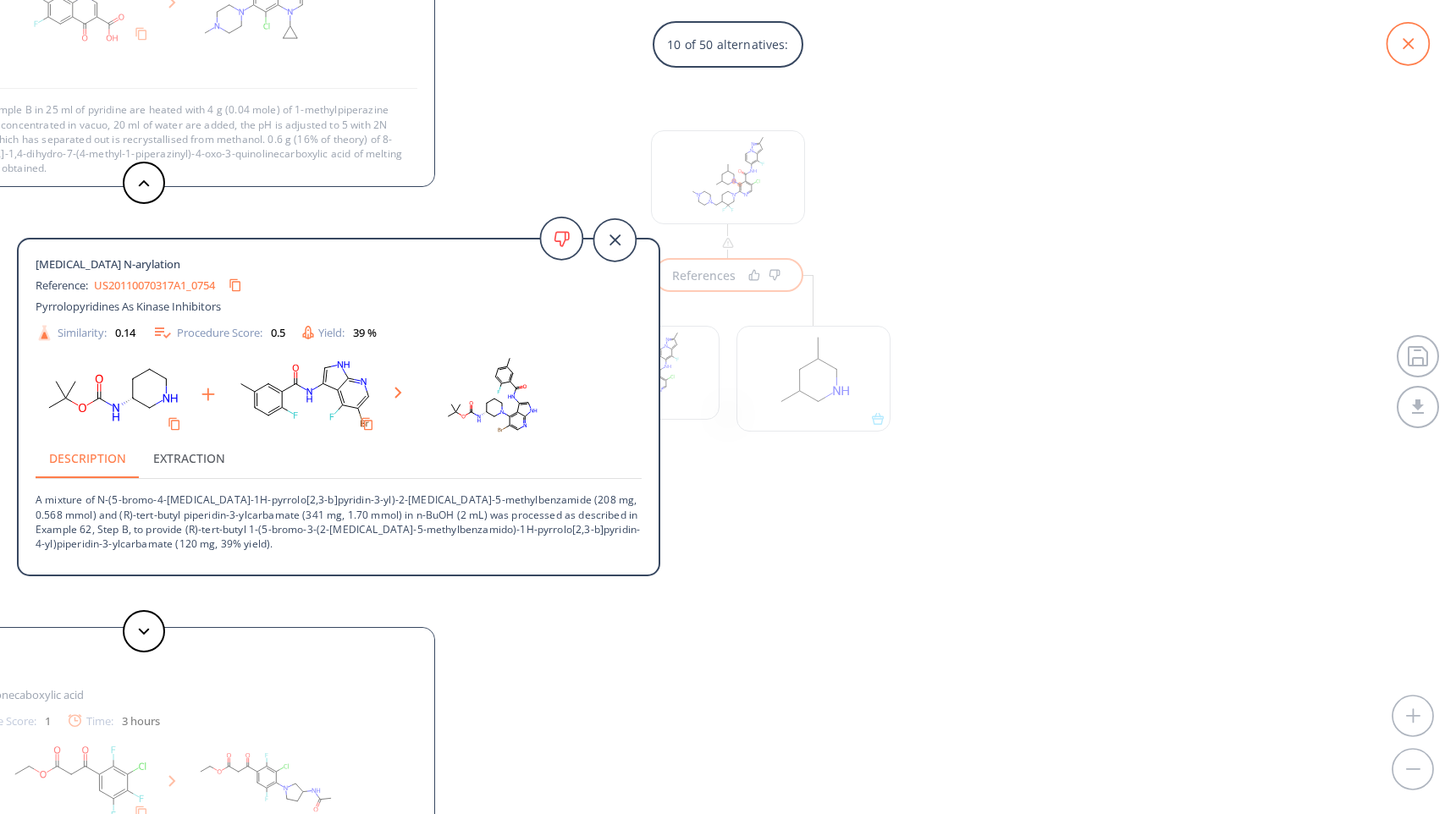
click at [1417, 53] on icon at bounding box center [1407, 44] width 42 height 42
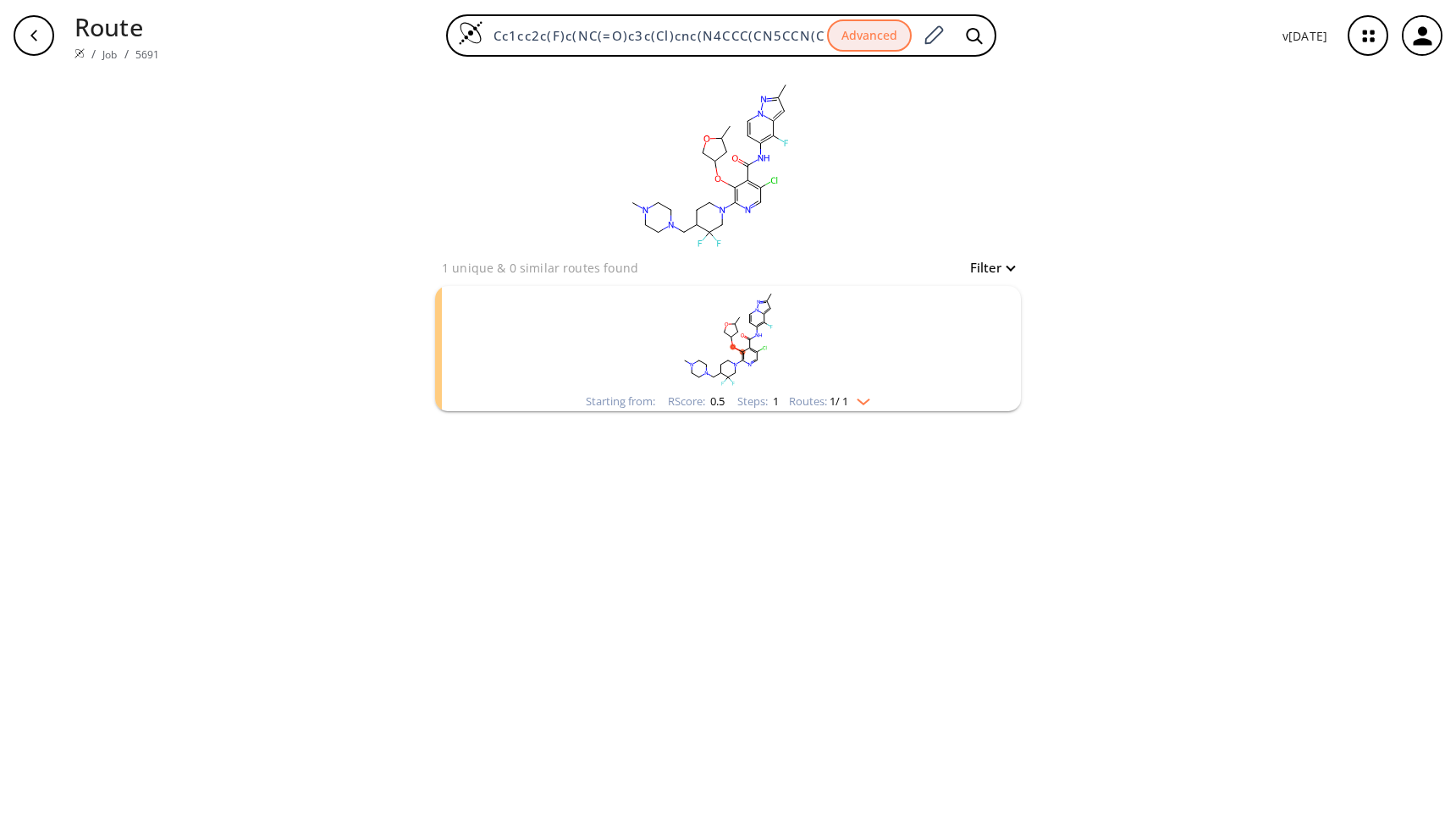
click at [869, 399] on img "clusters" at bounding box center [859, 398] width 22 height 14
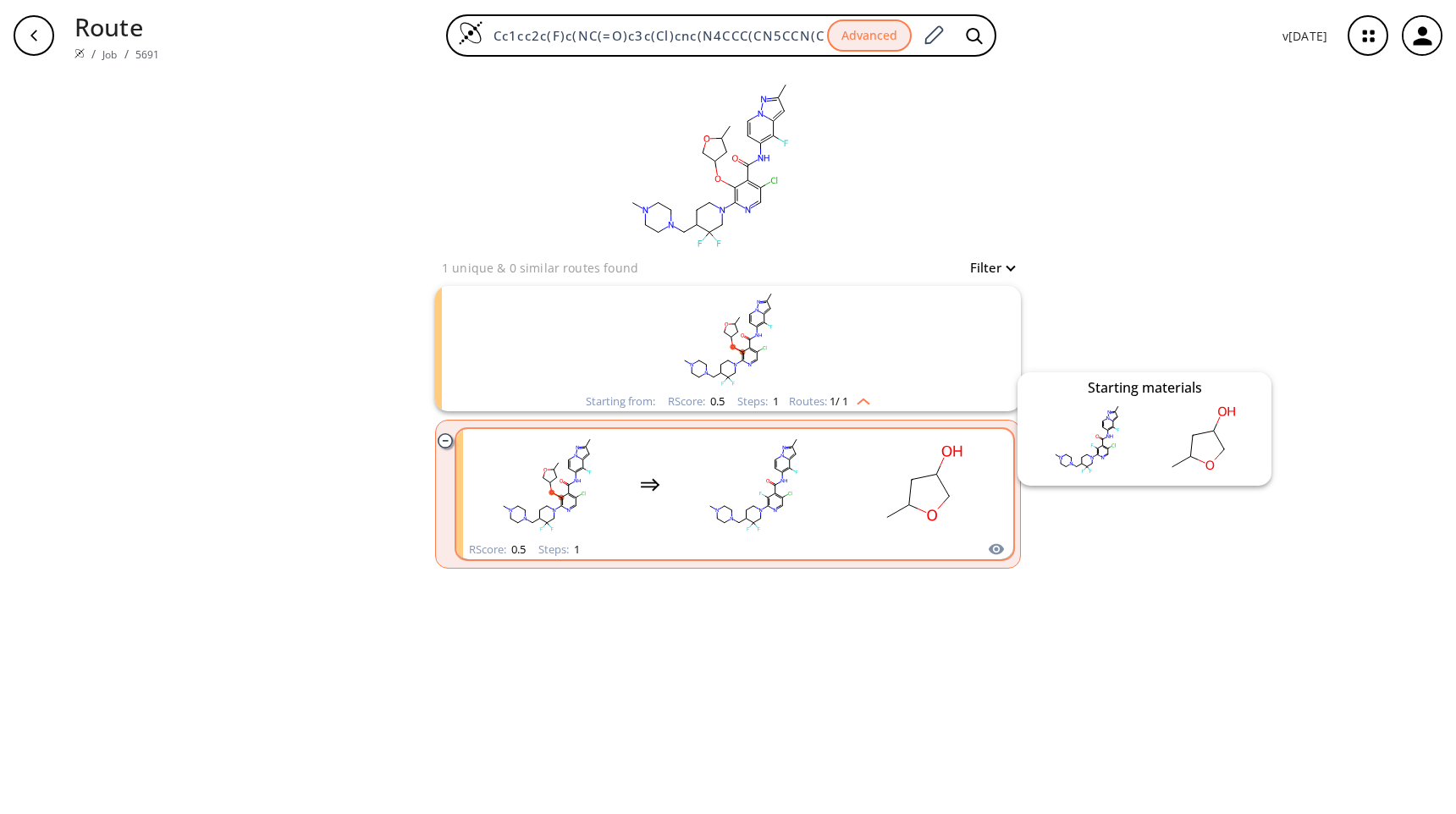
click at [994, 545] on icon "clusters" at bounding box center [995, 549] width 16 height 11
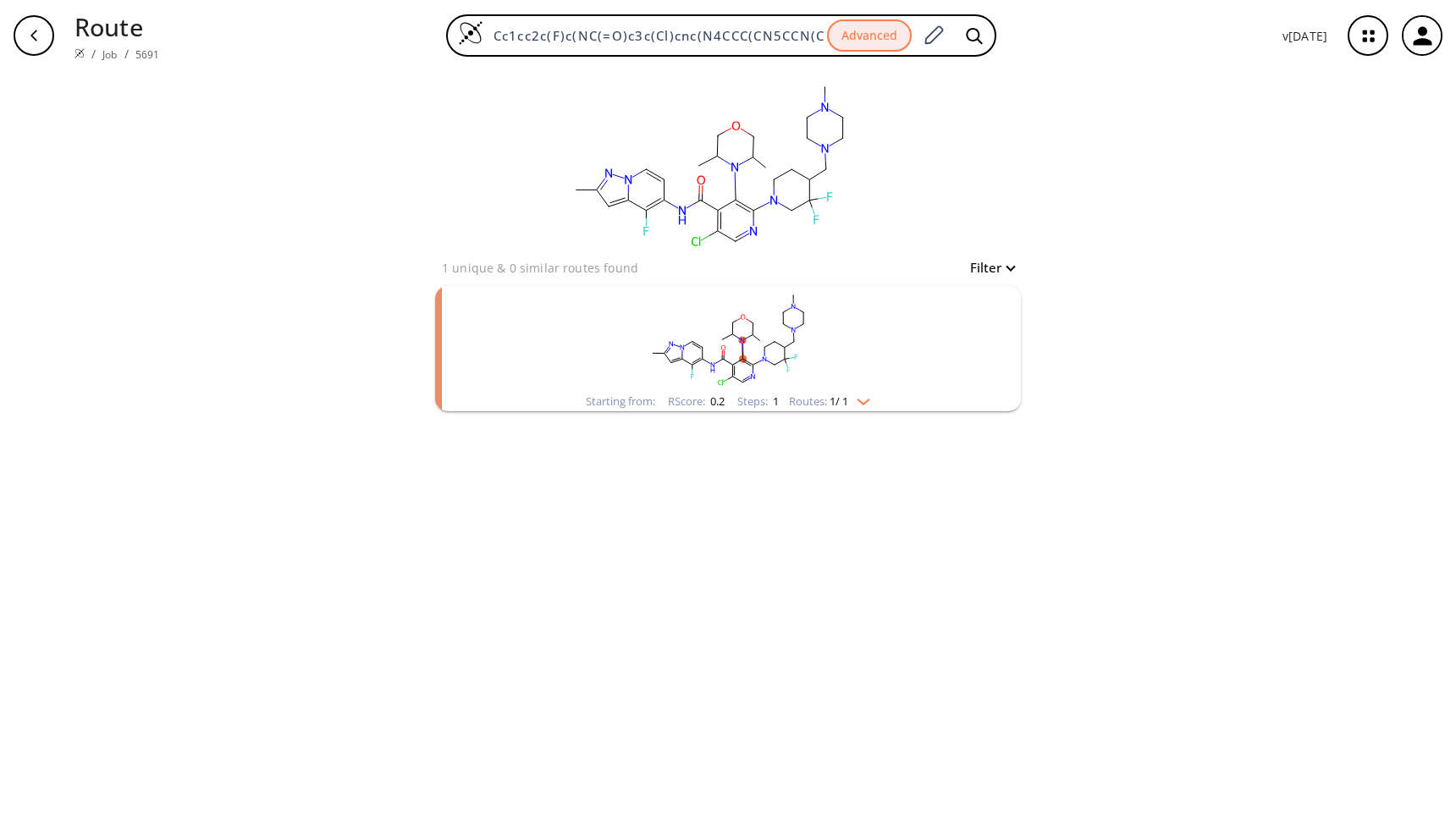
click at [870, 399] on img "clusters" at bounding box center [859, 398] width 22 height 14
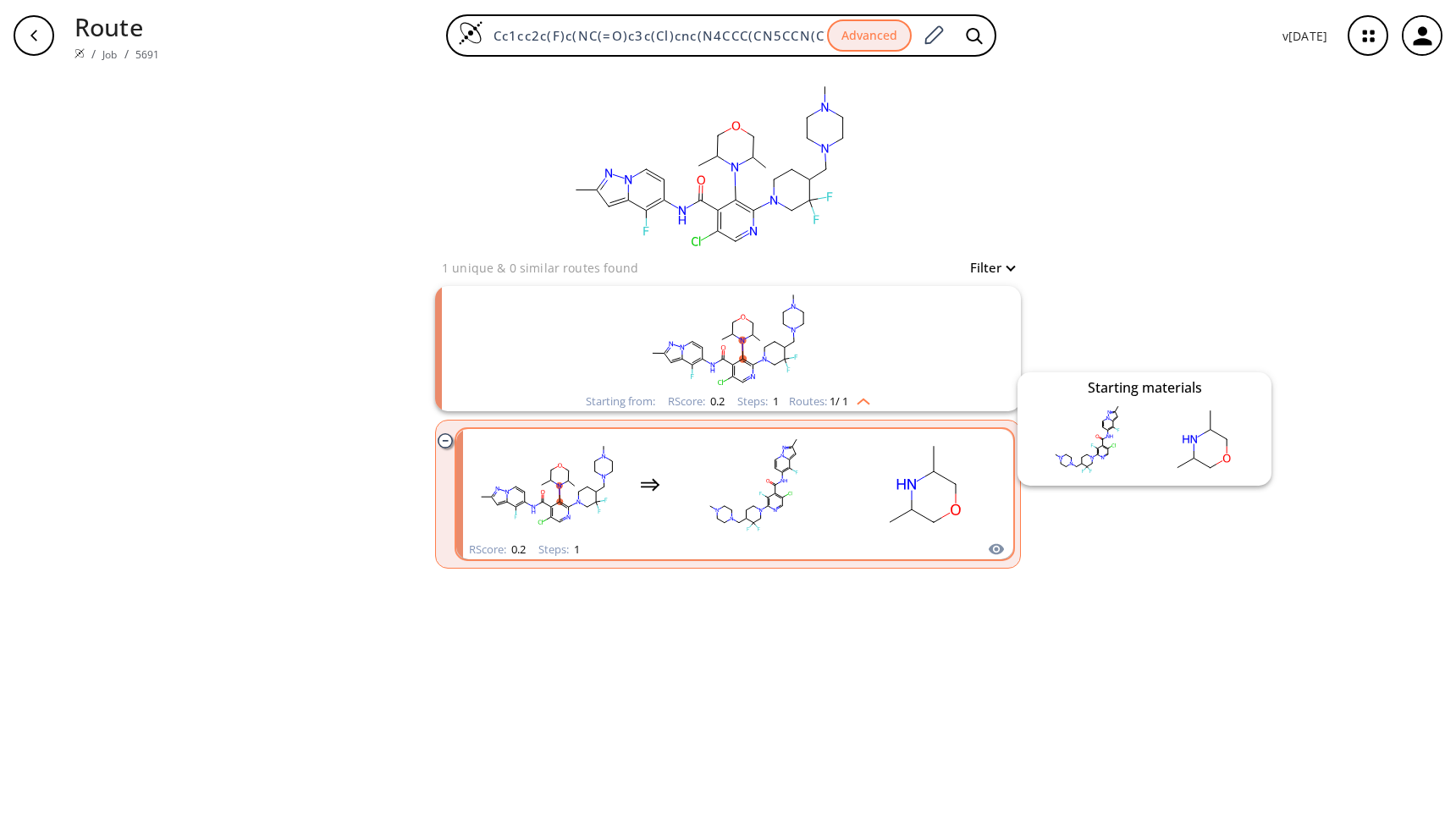
click at [997, 544] on icon "clusters" at bounding box center [995, 549] width 16 height 11
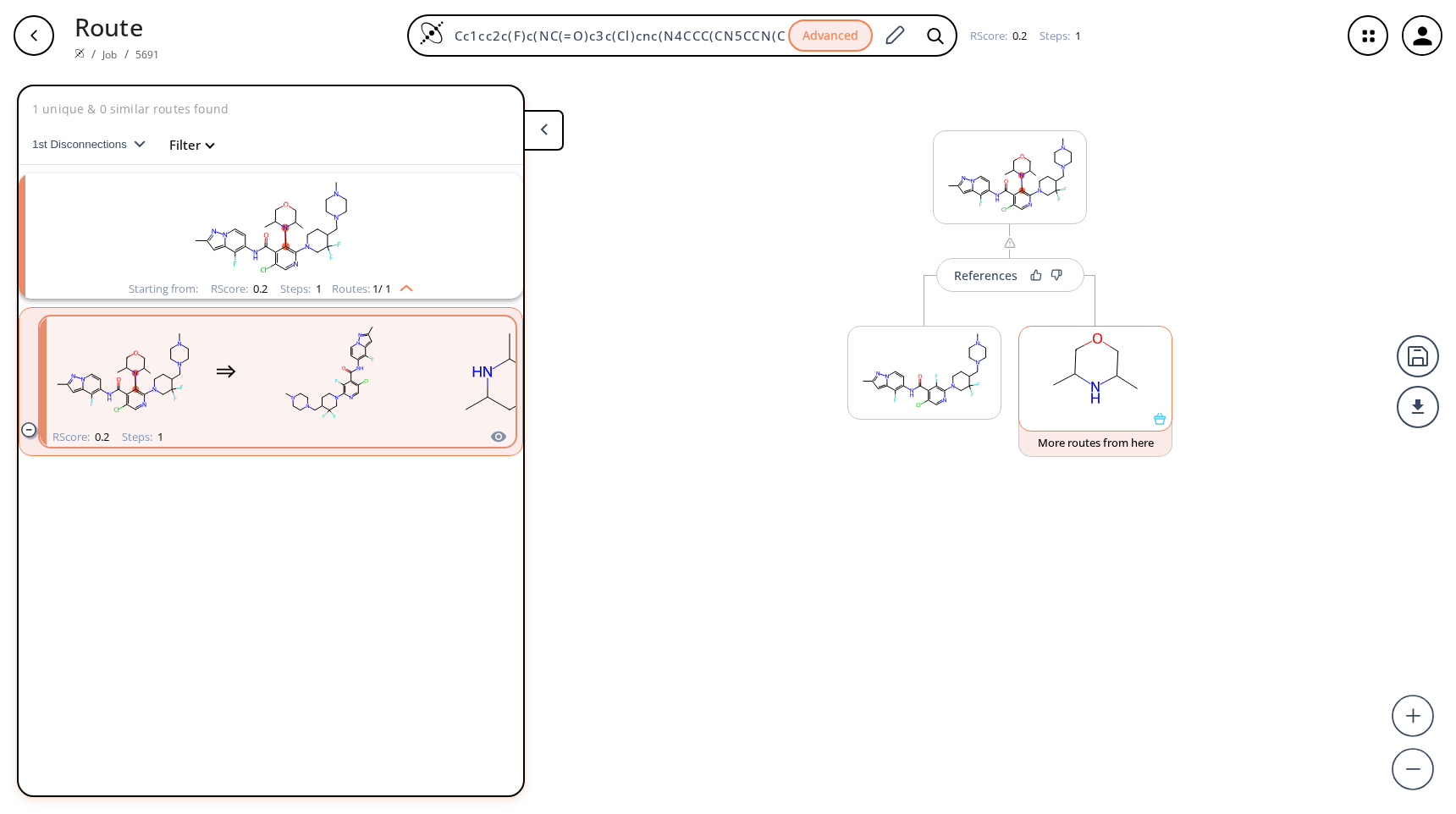
click at [1160, 418] on icon at bounding box center [1159, 418] width 12 height 12
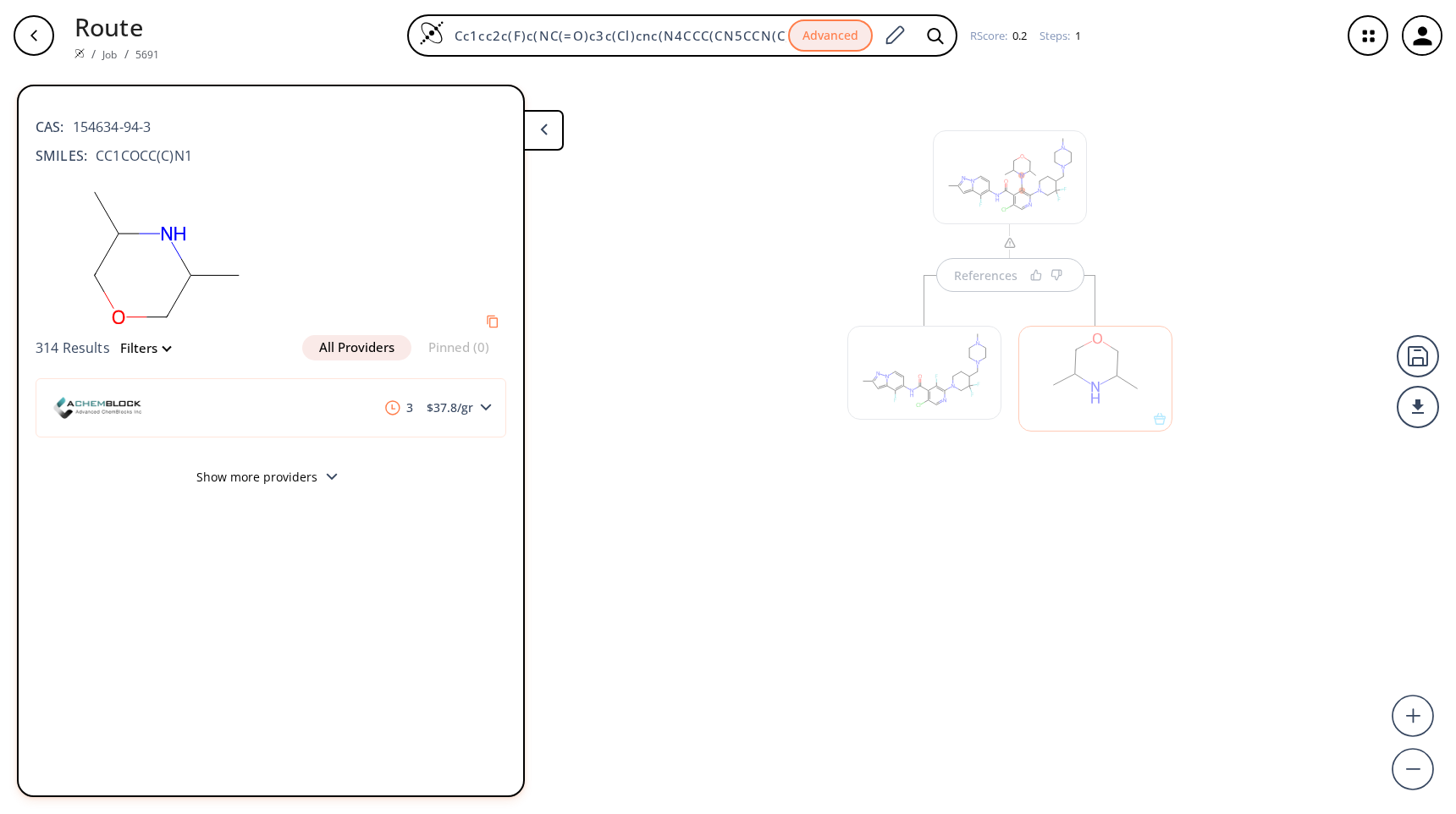
click at [326, 478] on icon at bounding box center [331, 477] width 12 height 7
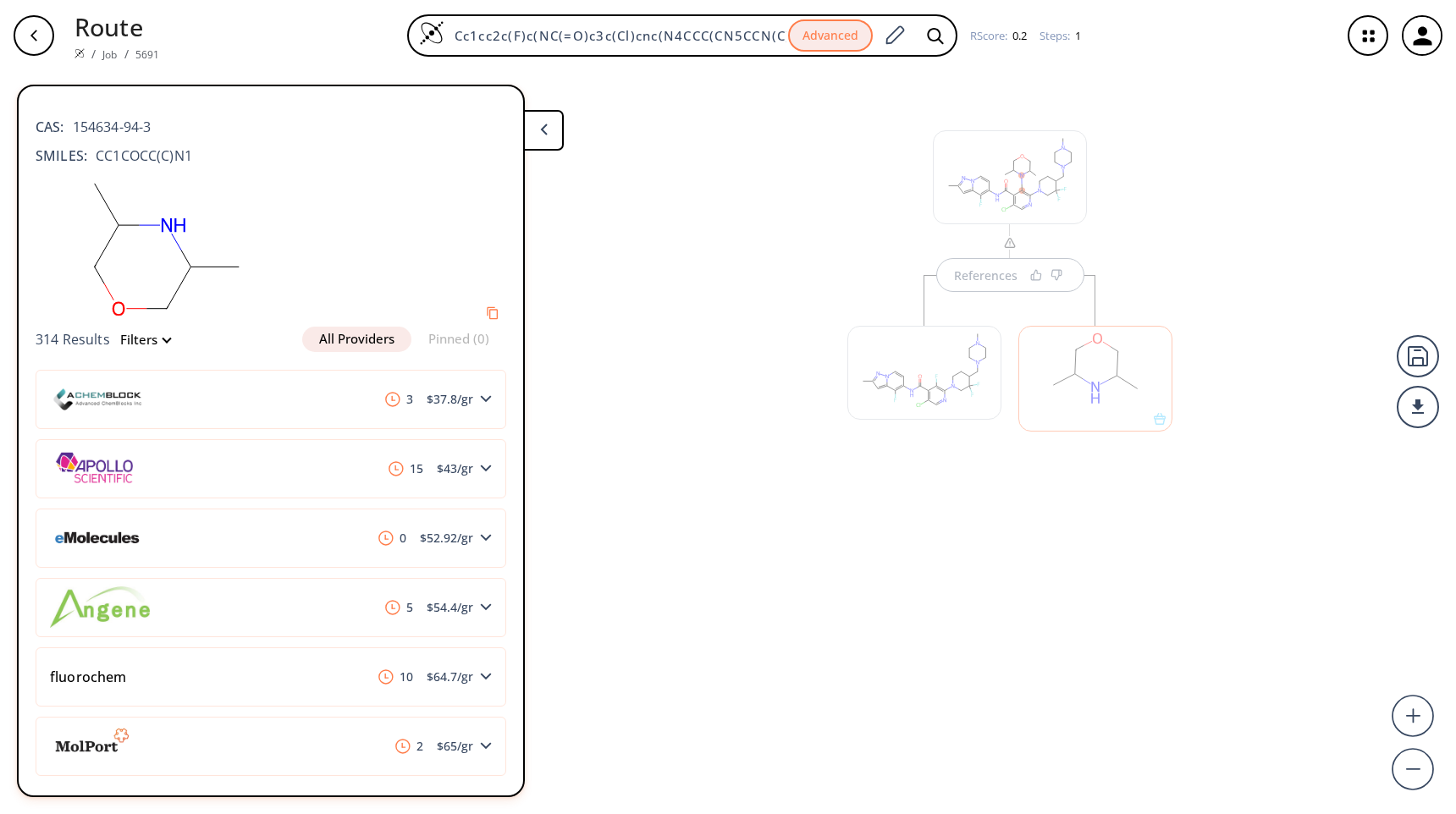
click at [838, 288] on div at bounding box center [924, 369] width 171 height 190
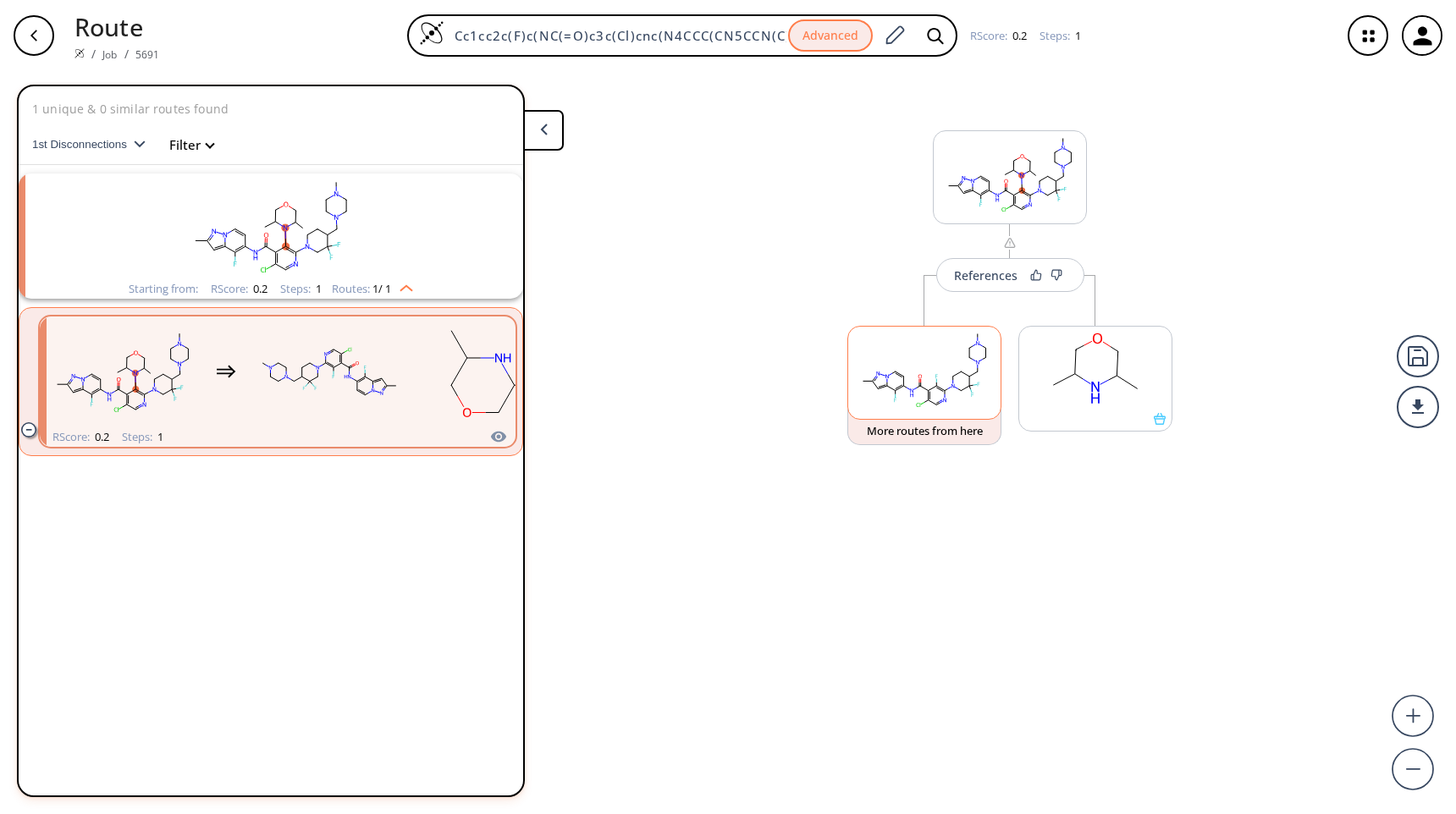
click at [970, 367] on rect at bounding box center [925, 369] width 153 height 86
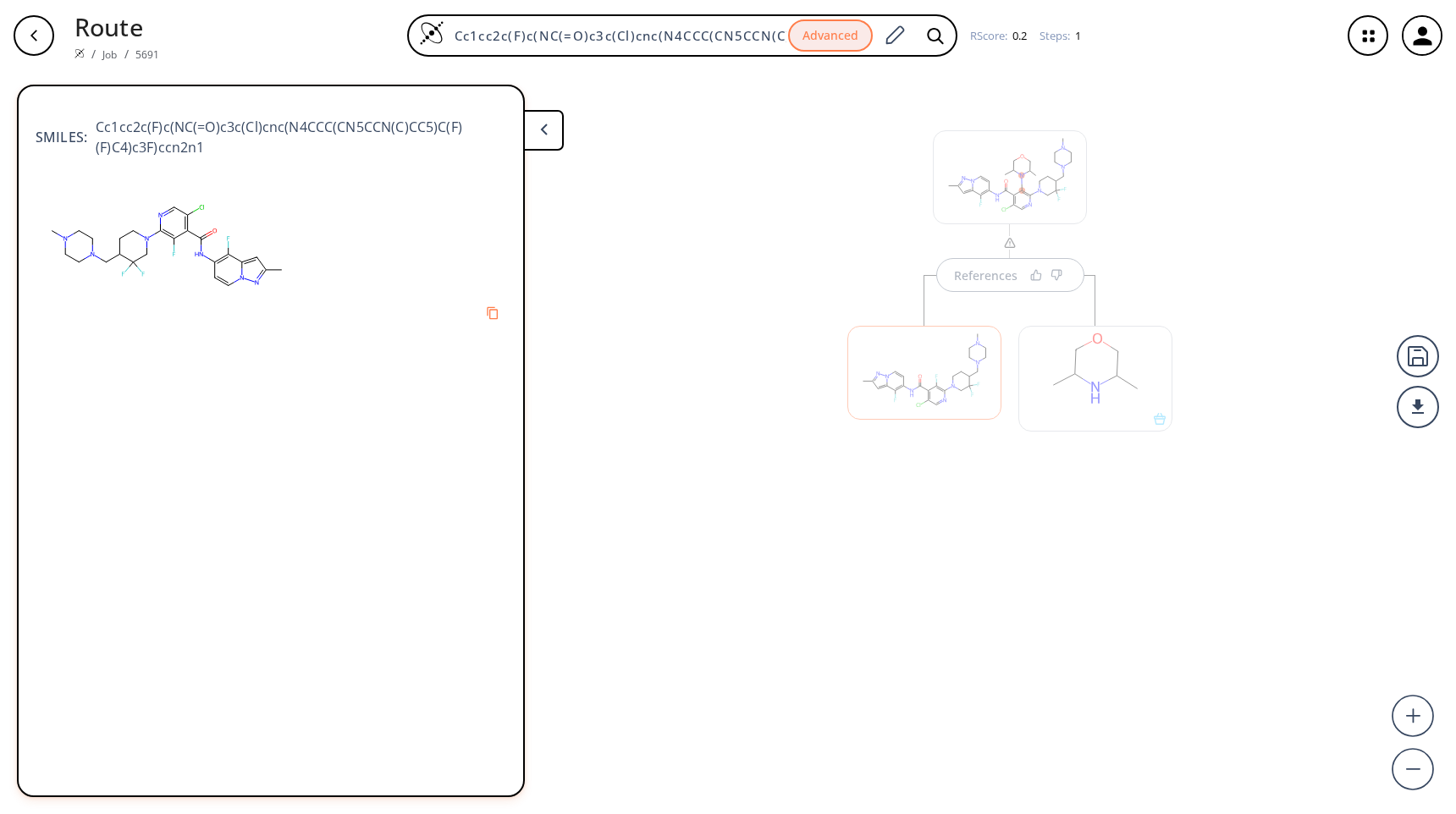
click at [552, 125] on button at bounding box center [543, 130] width 40 height 40
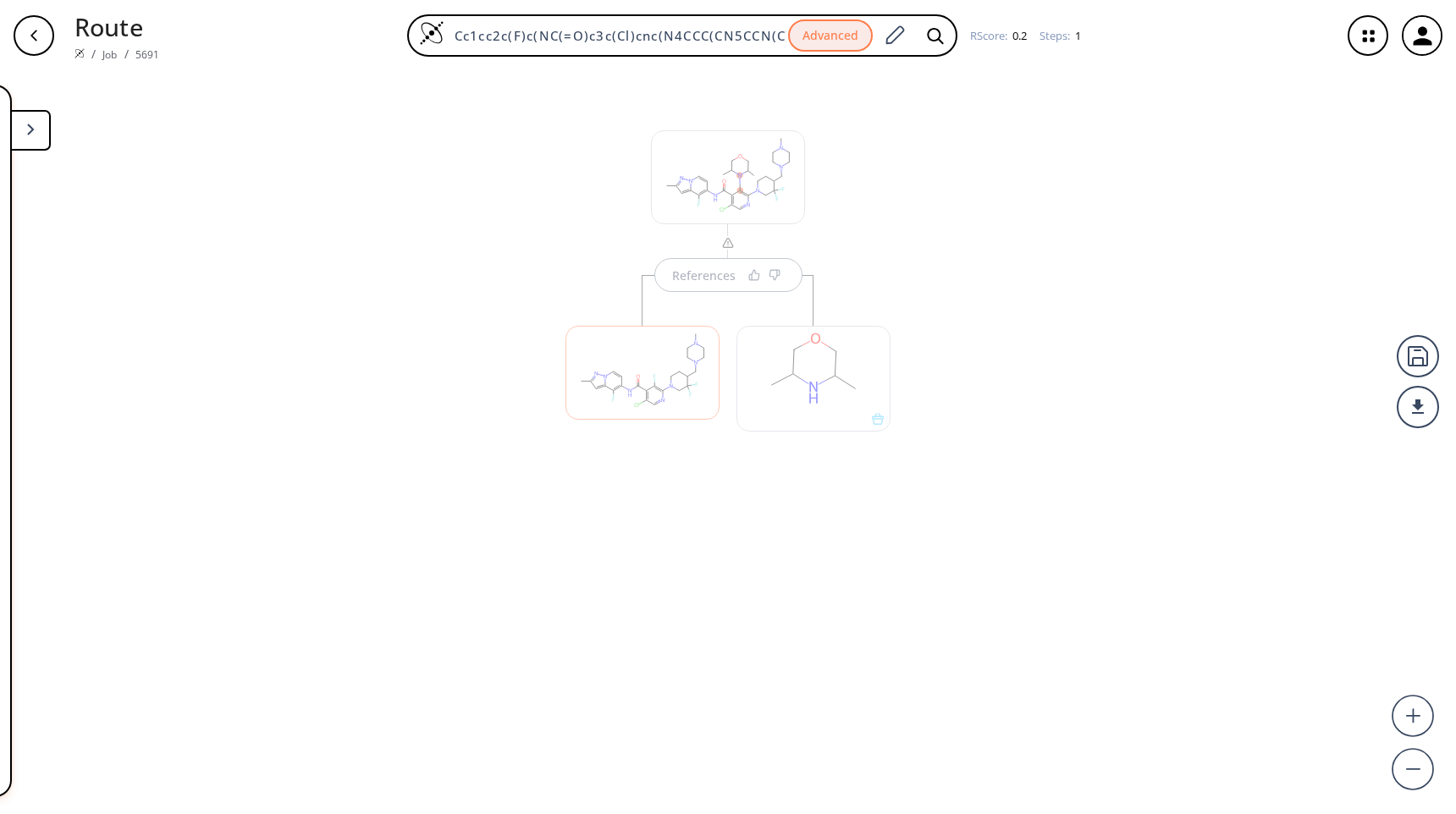
click at [742, 187] on div at bounding box center [728, 177] width 154 height 94
click at [703, 275] on div "References" at bounding box center [703, 276] width 63 height 11
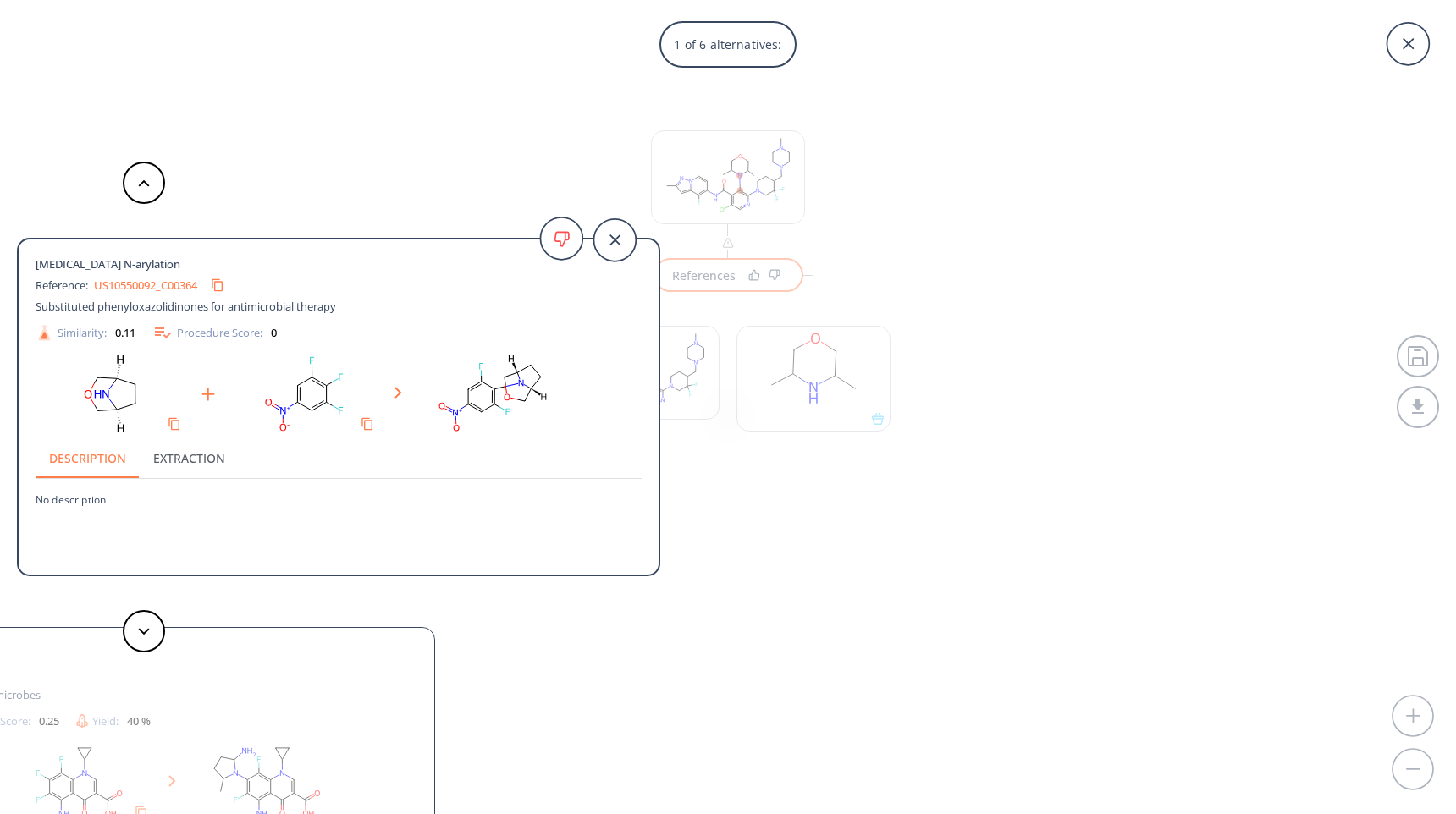
click at [786, 411] on div "1 of 6 alternatives: Fluoro N-arylation Reference: US10550092_C00364 Substitute…" at bounding box center [728, 407] width 1456 height 814
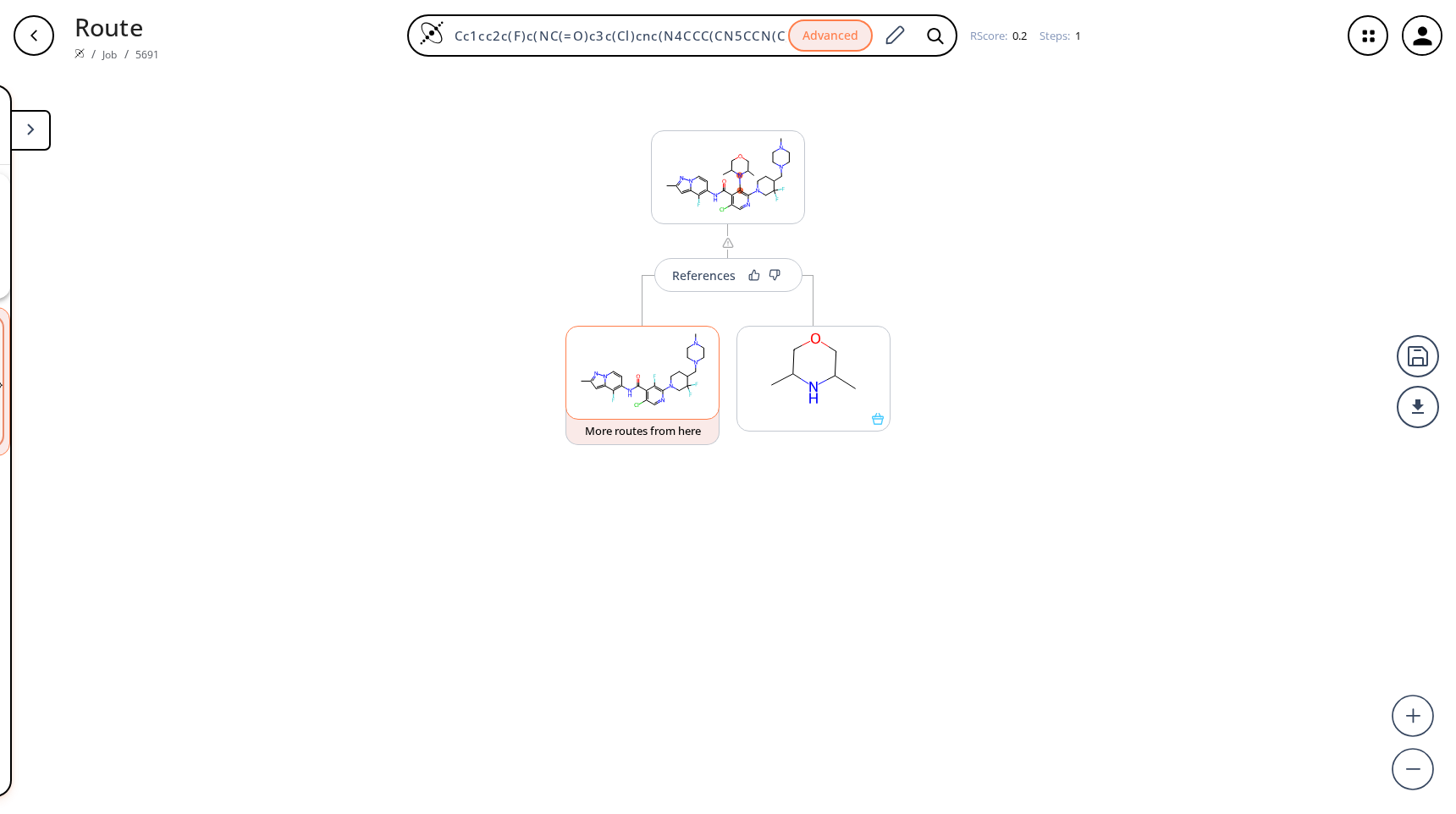
click at [681, 385] on rect at bounding box center [643, 369] width 153 height 86
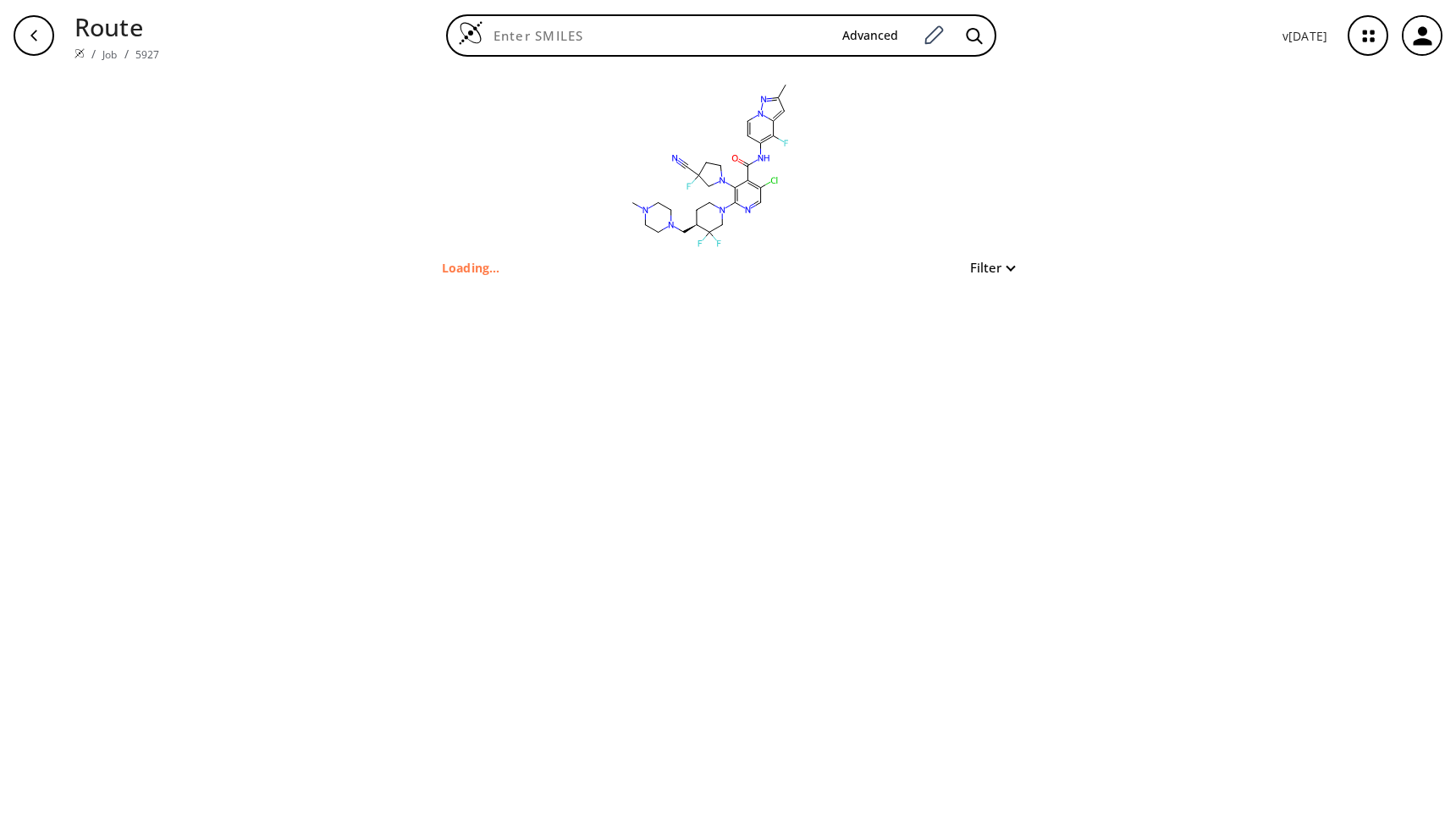
type input "Cc1cc2c(F)c(NC(=O)c3c(Cl)cnc(N4CC[C@H](CN5CCN(C)CC5)C(F)(F)C4)c3N3CCC(F)(C#N)C3…"
click at [1005, 271] on button "Filter" at bounding box center [986, 267] width 54 height 13
click at [1005, 271] on div at bounding box center [728, 407] width 1456 height 814
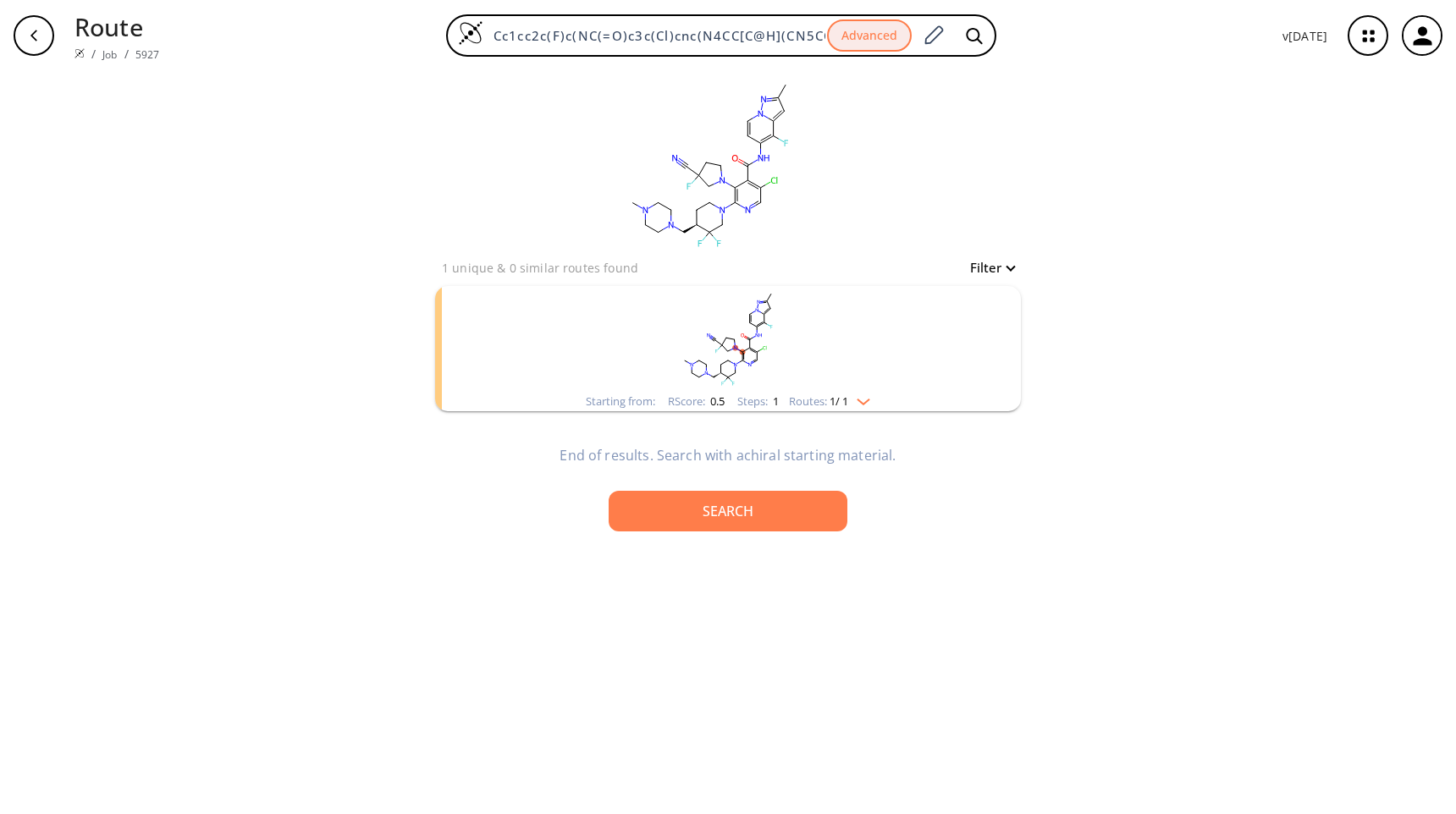
click at [870, 396] on img "clusters" at bounding box center [859, 398] width 22 height 14
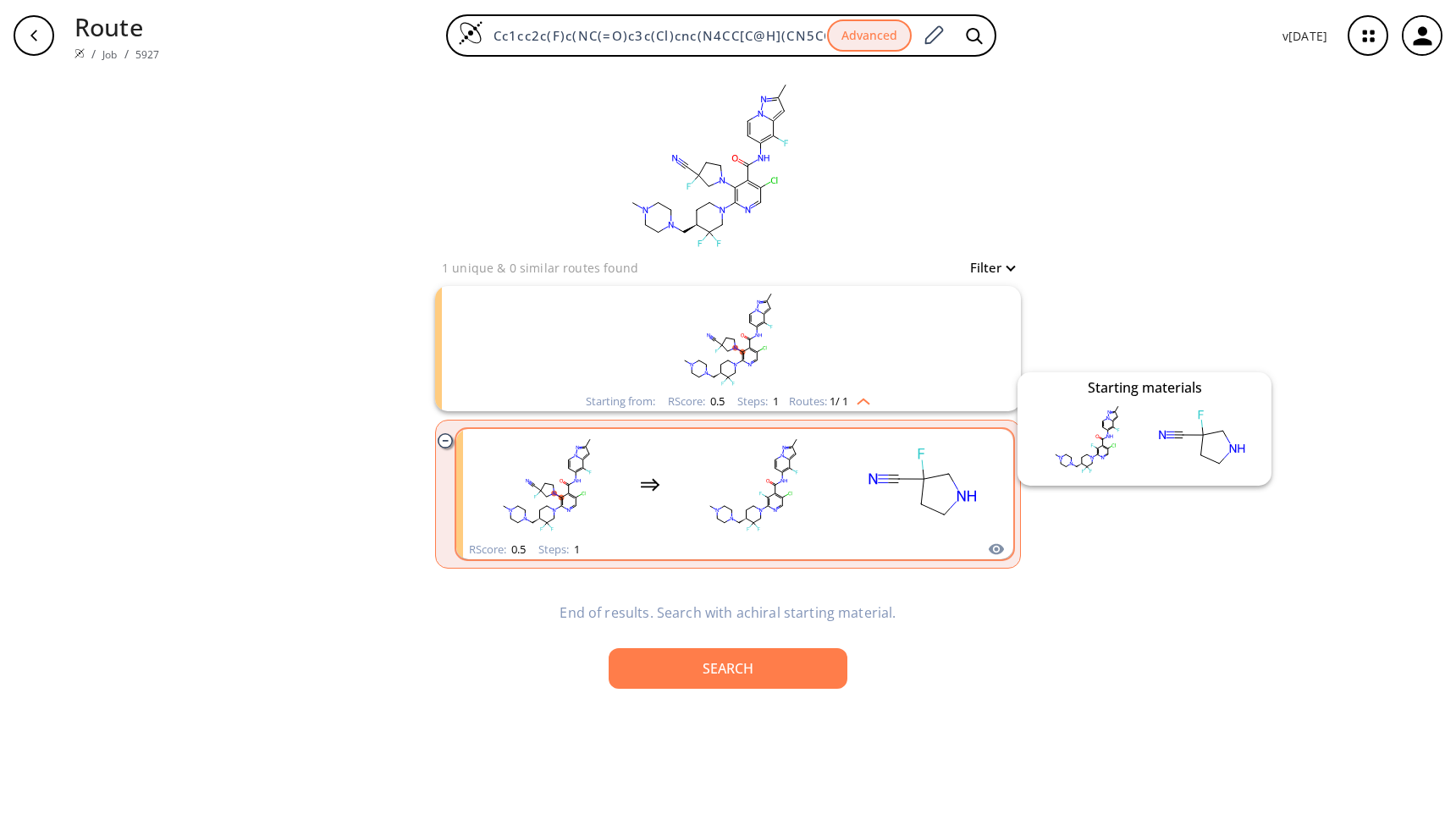
click at [984, 541] on div "RScore : 0.5 Steps : 1" at bounding box center [734, 548] width 557 height 19
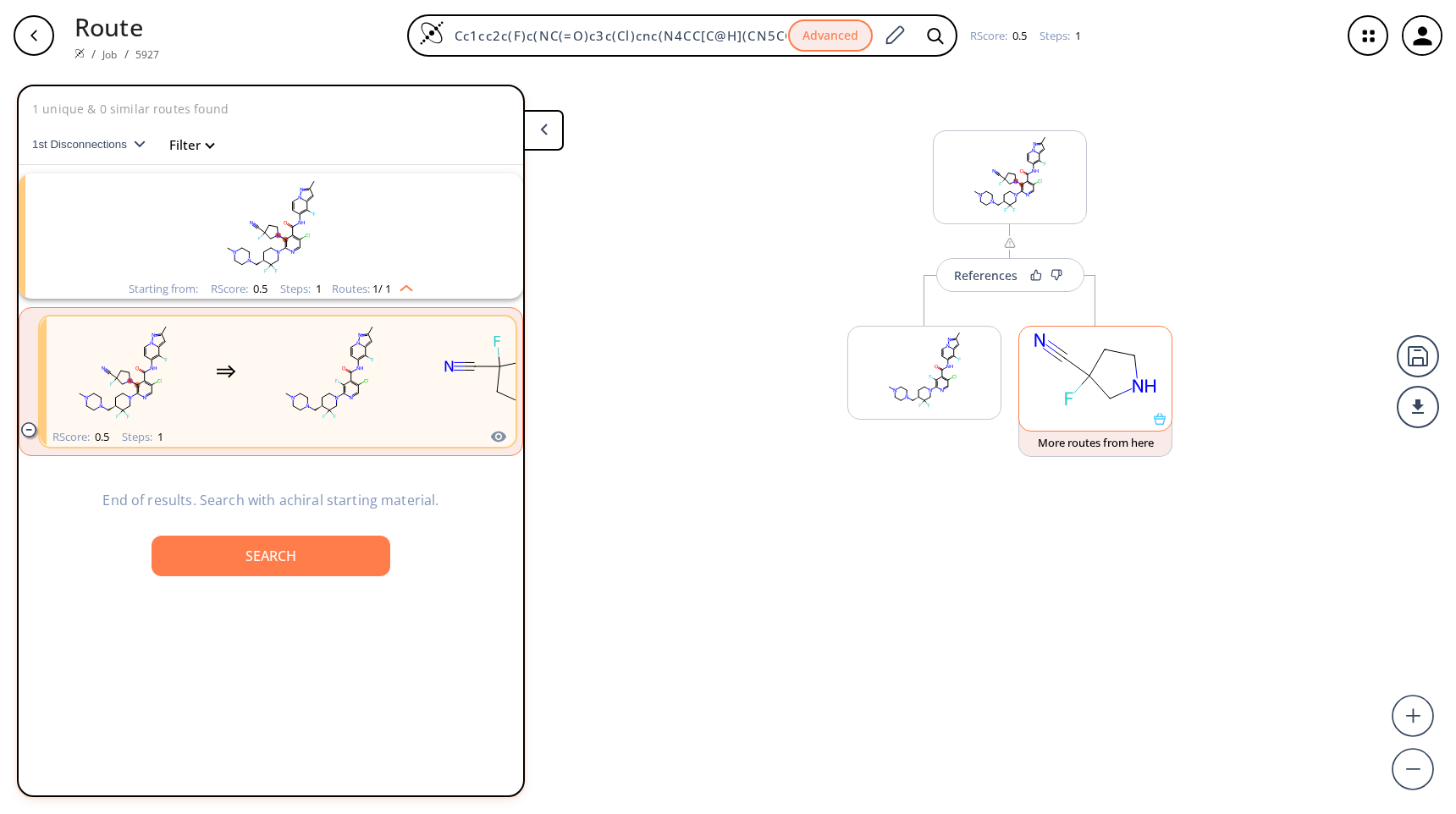
click at [1166, 424] on div at bounding box center [1095, 418] width 153 height 12
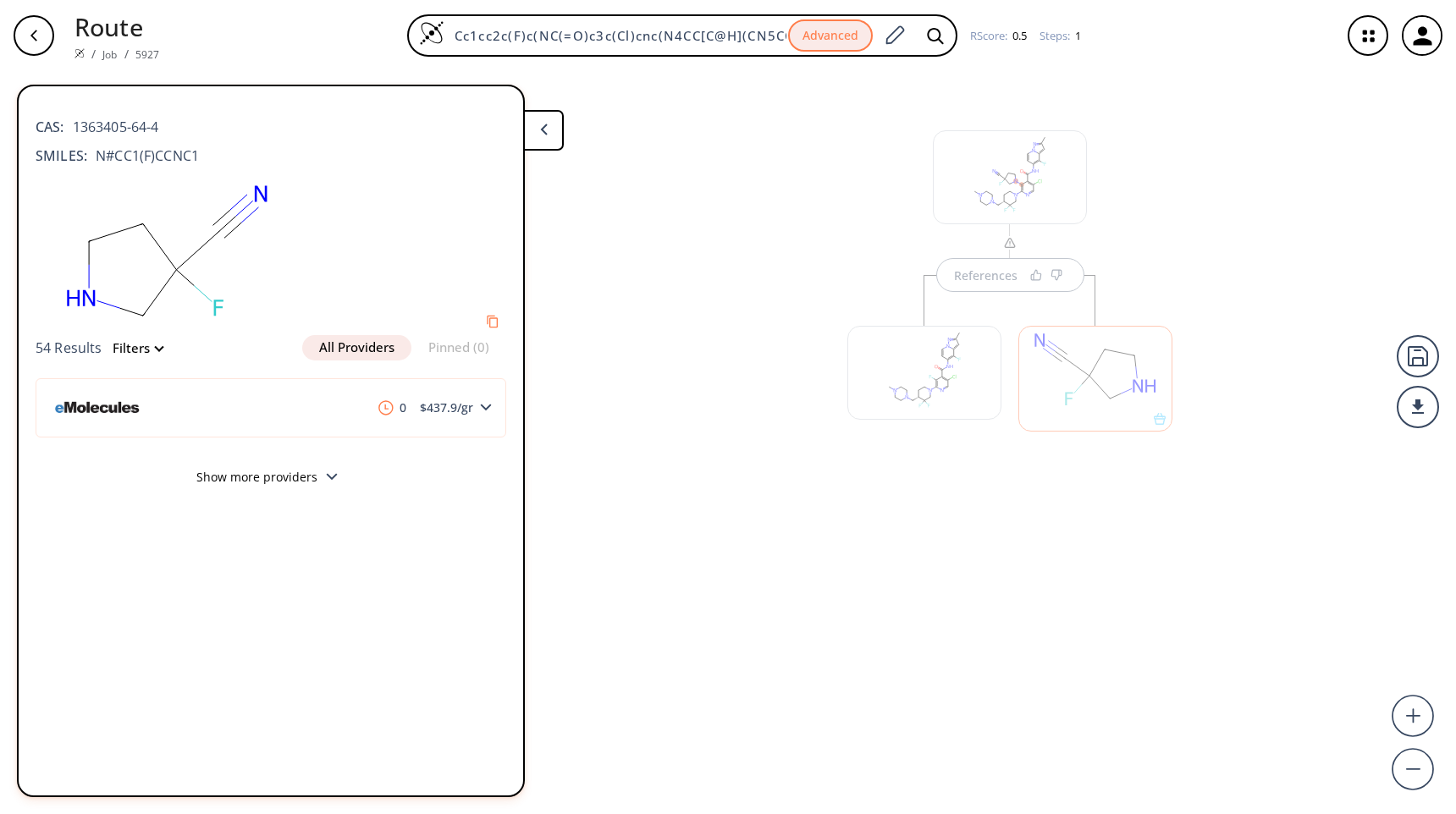
click at [344, 471] on button "Show more providers" at bounding box center [271, 479] width 471 height 40
